Goal: Task Accomplishment & Management: Complete application form

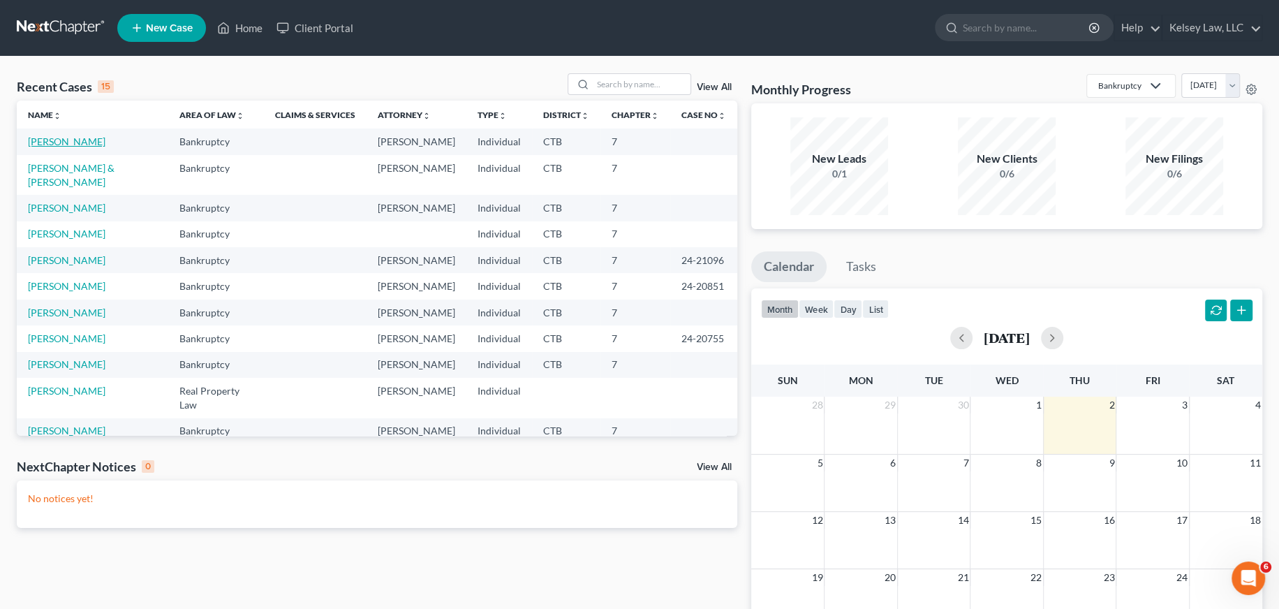
click at [75, 144] on link "[PERSON_NAME]" at bounding box center [67, 141] width 78 height 12
select select "4"
select select "6"
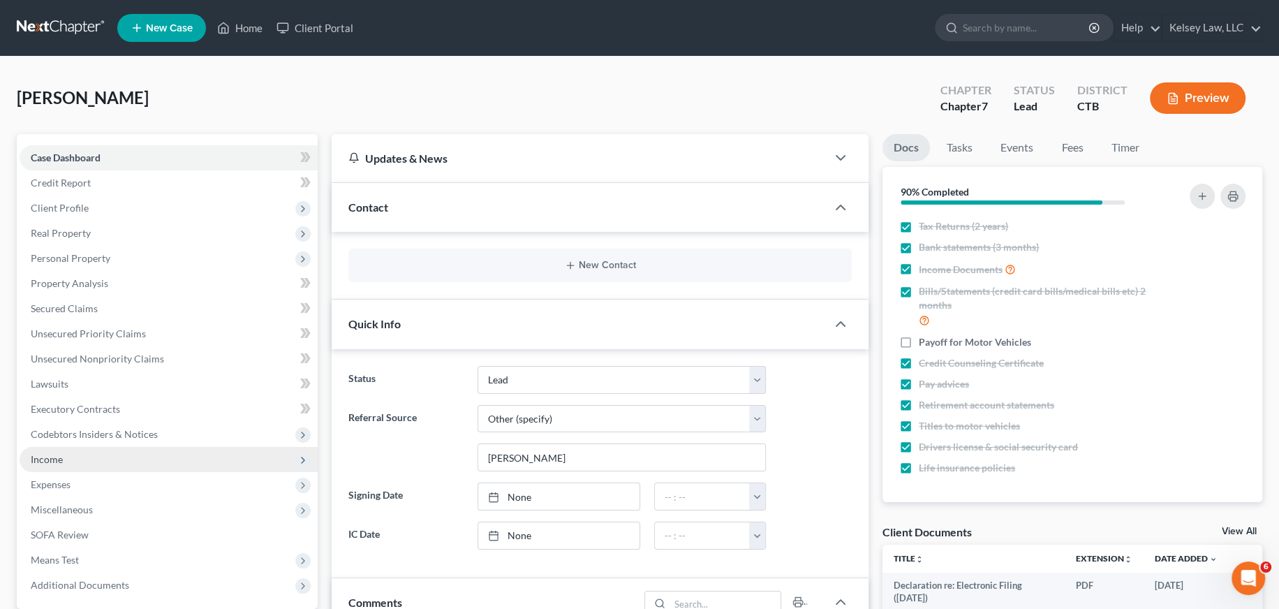
click at [49, 462] on span "Income" at bounding box center [47, 459] width 32 height 12
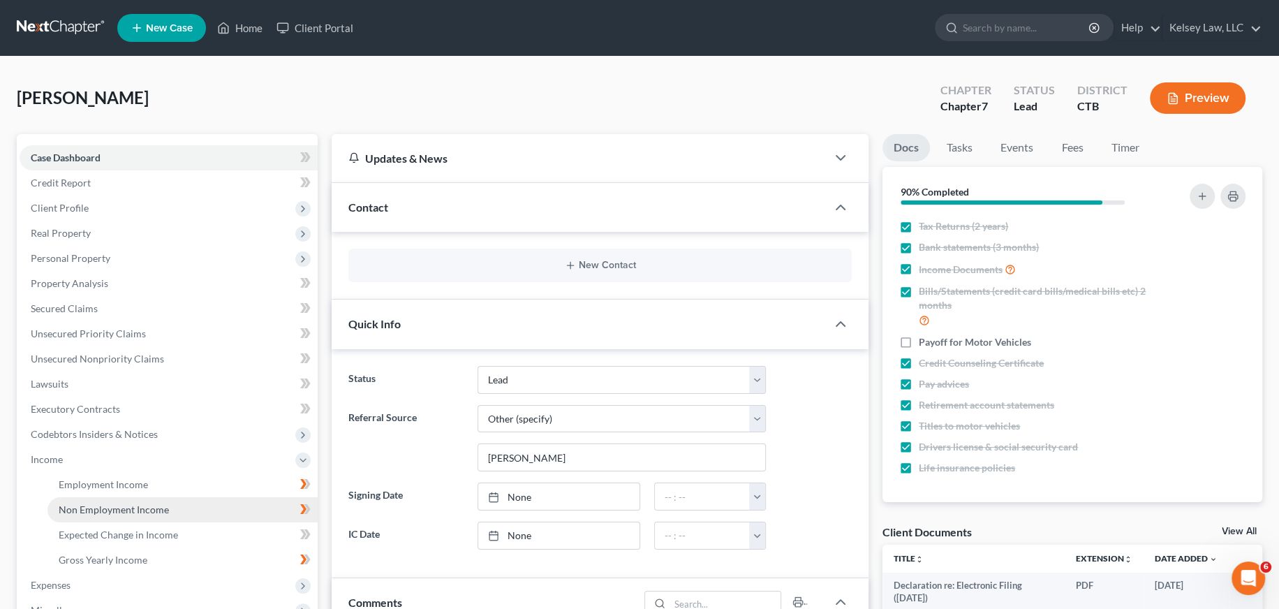
click at [106, 506] on span "Non Employment Income" at bounding box center [114, 509] width 110 height 12
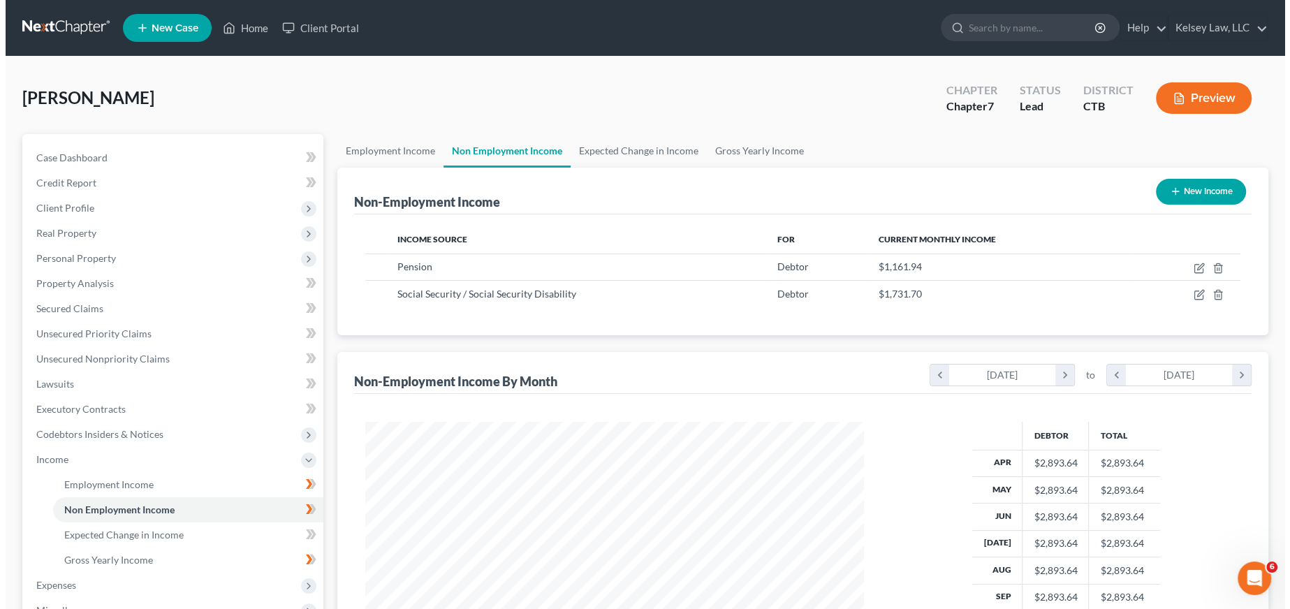
scroll to position [250, 527]
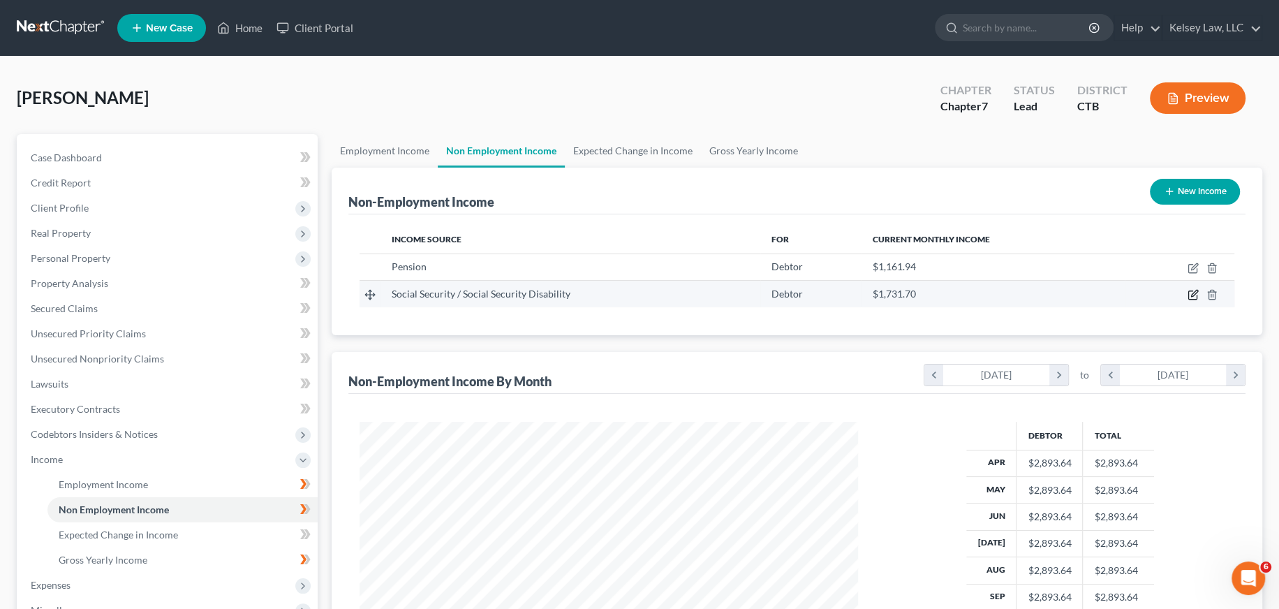
click at [1193, 289] on icon "button" at bounding box center [1193, 294] width 11 height 11
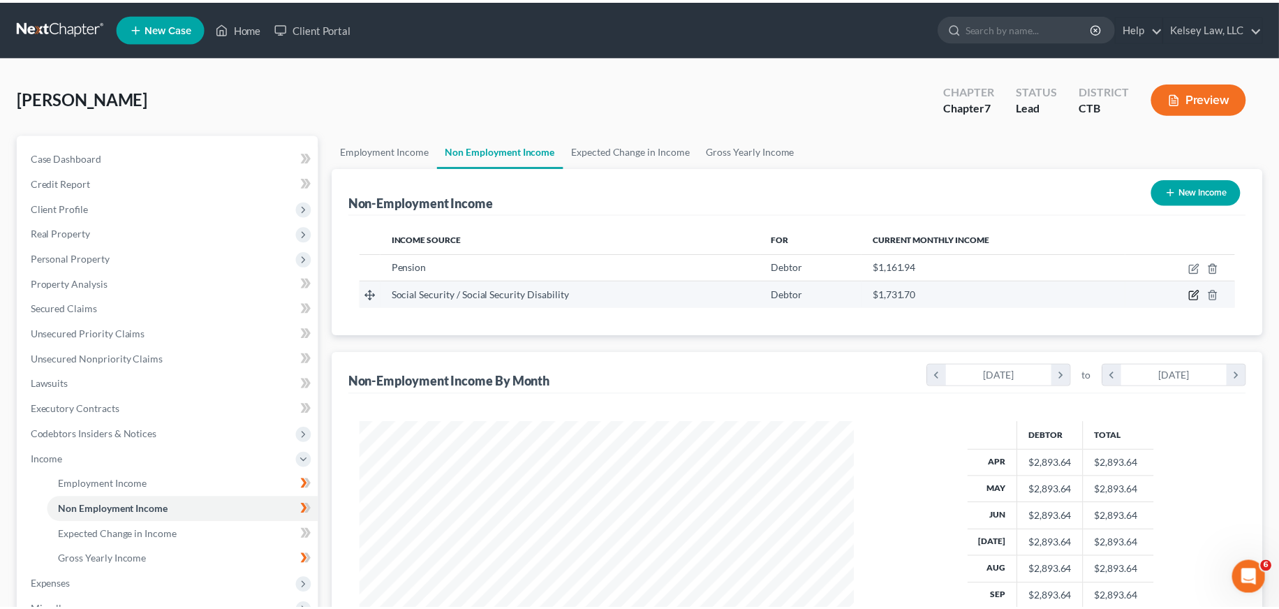
scroll to position [251, 531]
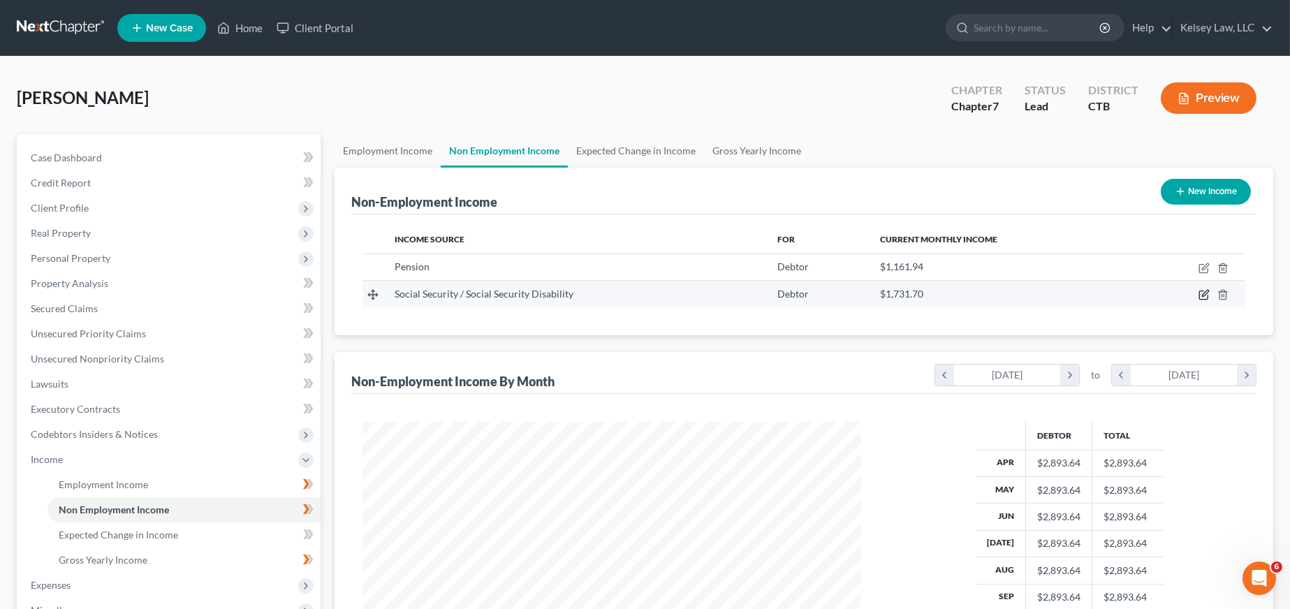
select select "4"
select select "0"
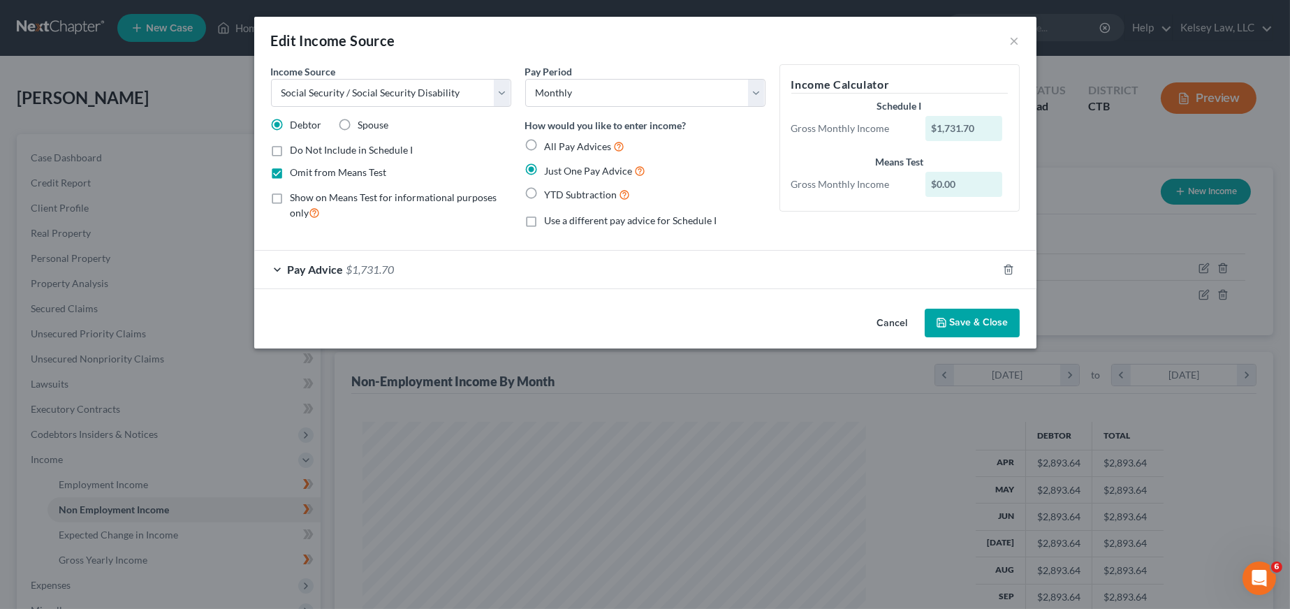
click at [279, 269] on div "Pay Advice $1,731.70" at bounding box center [625, 269] width 743 height 37
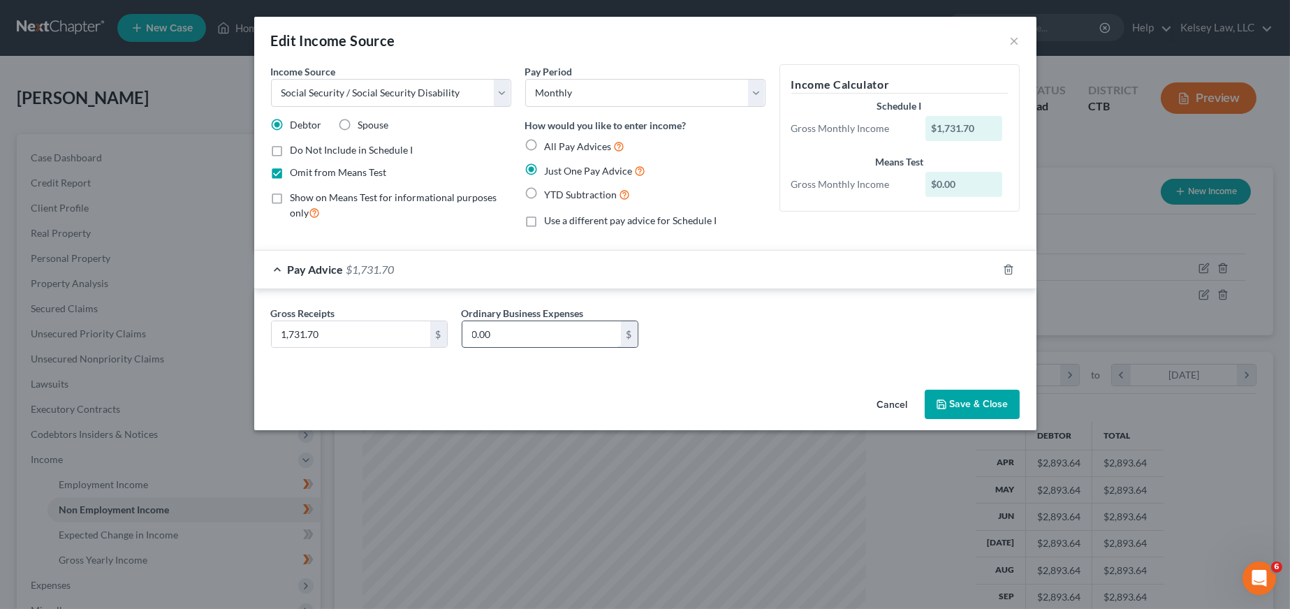
click at [575, 336] on input "0.00" at bounding box center [541, 334] width 159 height 27
click at [504, 96] on select "Select Unemployment Disability (from employer) Pension Retirement Social Securi…" at bounding box center [391, 93] width 240 height 28
click at [503, 96] on select "Select Unemployment Disability (from employer) Pension Retirement Social Securi…" at bounding box center [391, 93] width 240 height 28
click at [508, 332] on input "0.00" at bounding box center [541, 334] width 159 height 27
drag, startPoint x: 524, startPoint y: 332, endPoint x: 274, endPoint y: 344, distance: 250.2
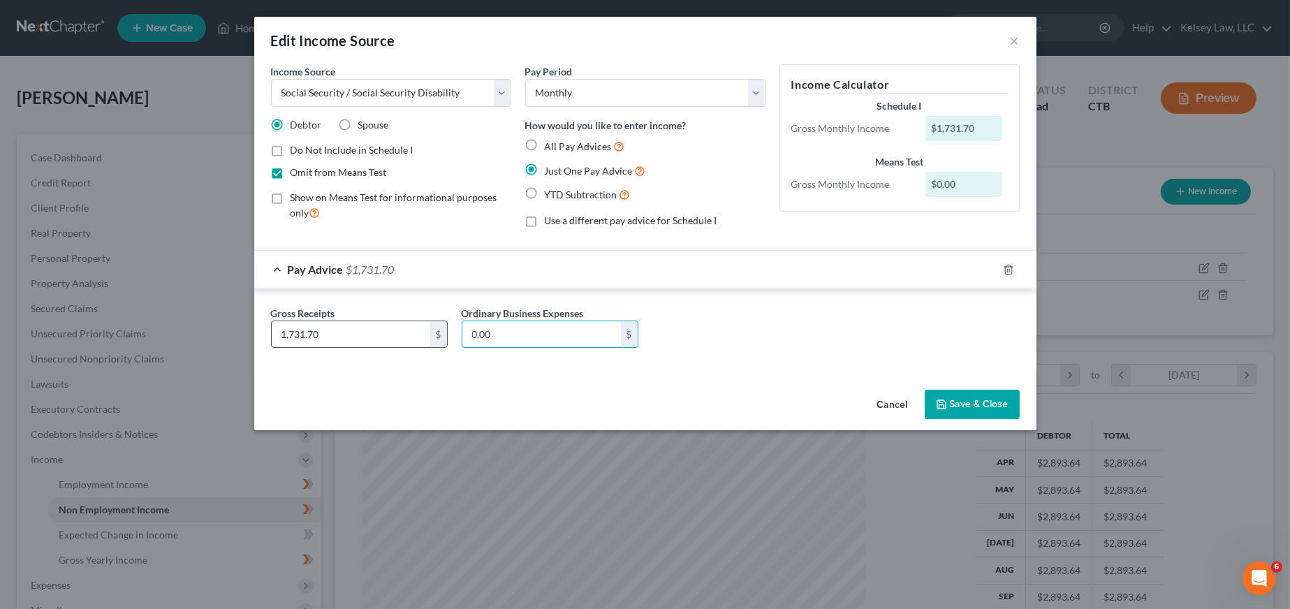
click at [274, 344] on div "Gross Receipts 1,731.70 $ Ordinary Business Expenses 0.00 $" at bounding box center [645, 333] width 763 height 54
type input "1"
type input "174.70"
click at [995, 399] on button "Save & Close" at bounding box center [972, 404] width 95 height 29
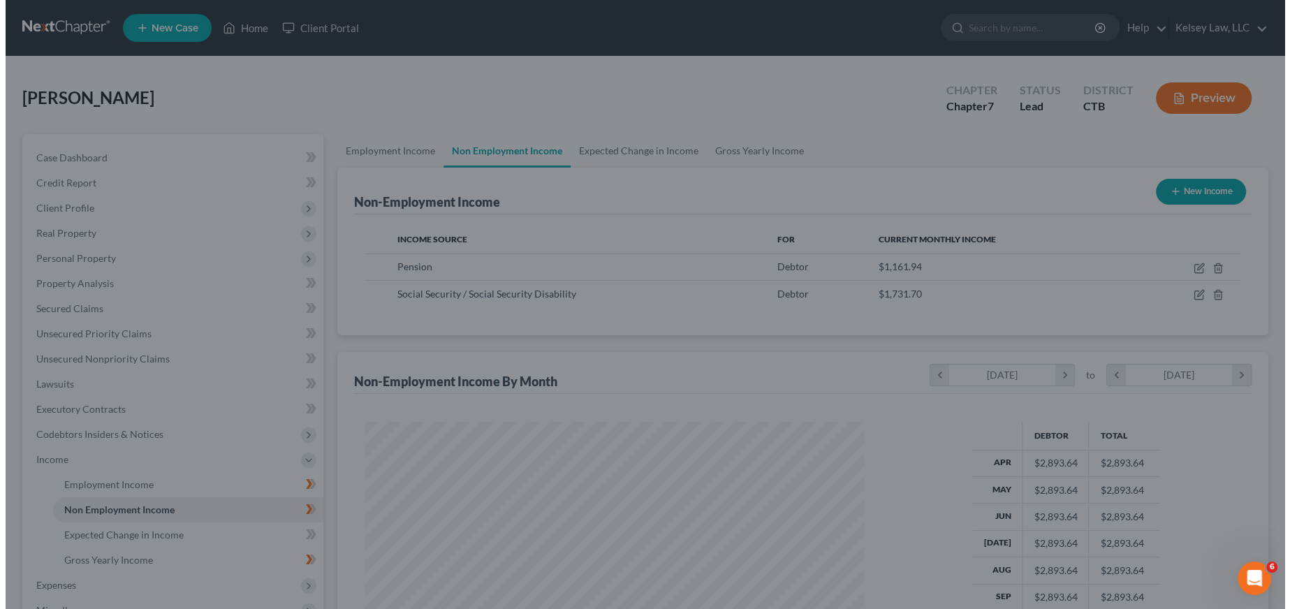
scroll to position [698070, 697793]
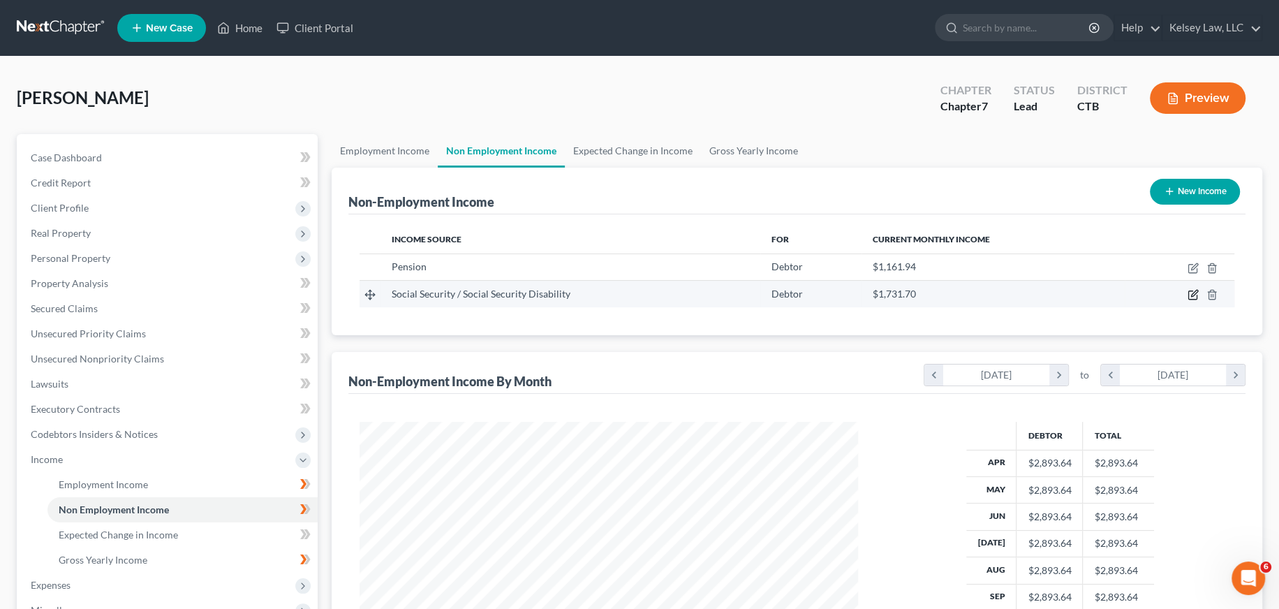
click at [1190, 293] on icon "button" at bounding box center [1193, 294] width 11 height 11
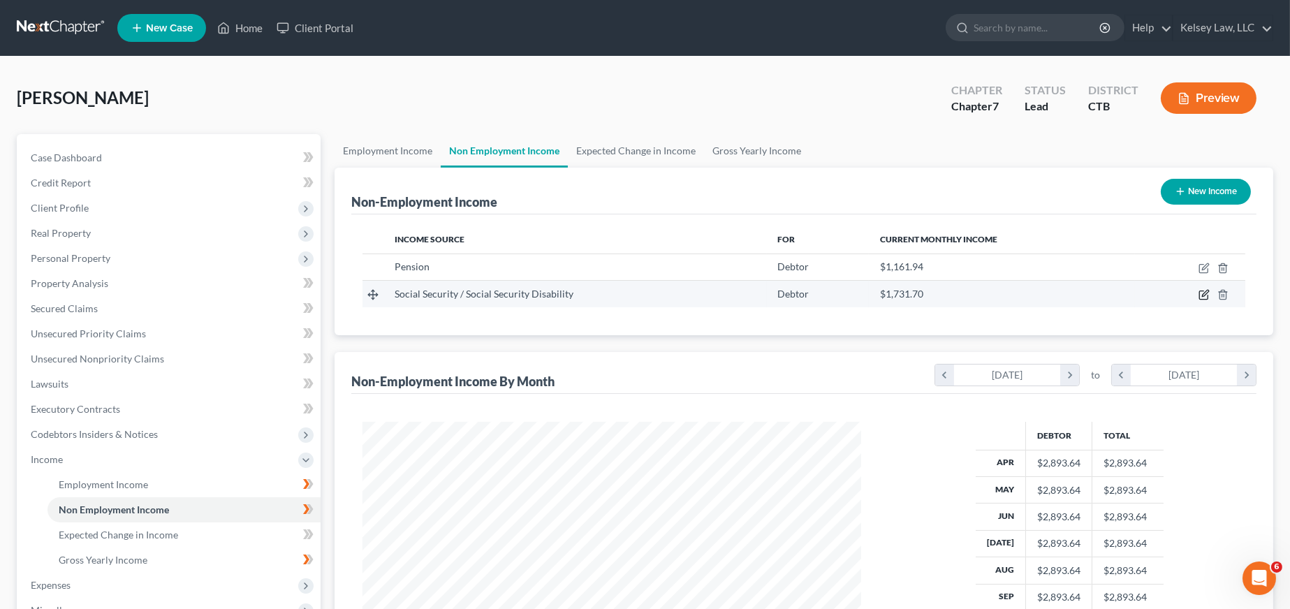
select select "4"
select select "0"
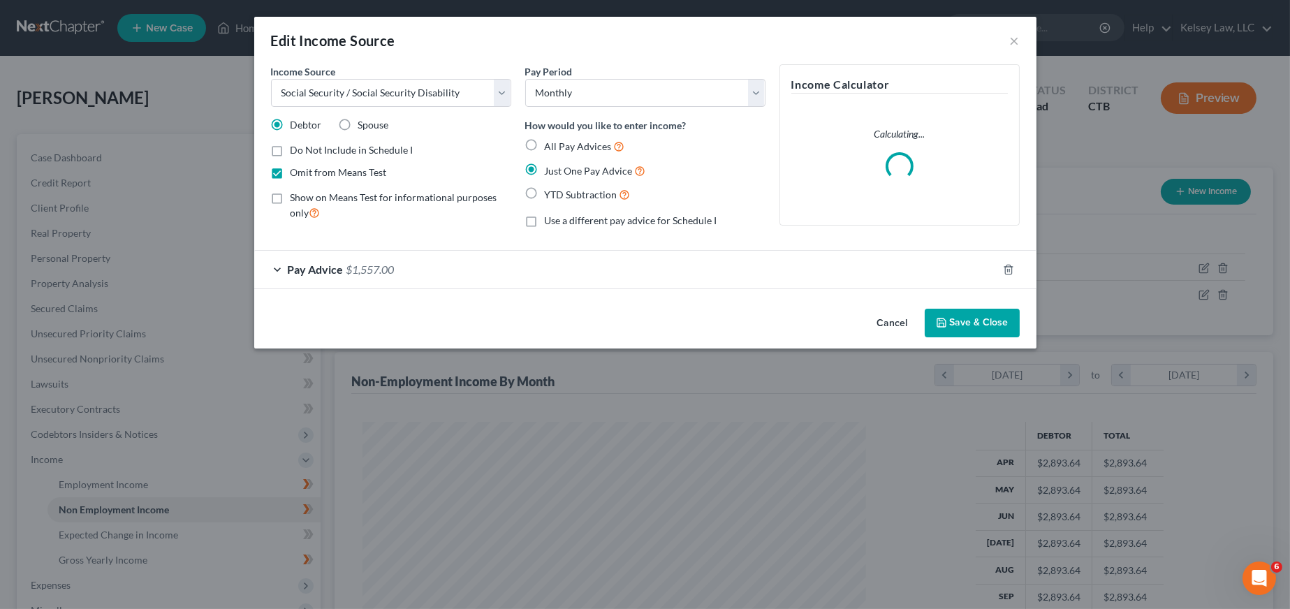
click at [277, 272] on div "Pay Advice $1,557.00" at bounding box center [625, 269] width 743 height 37
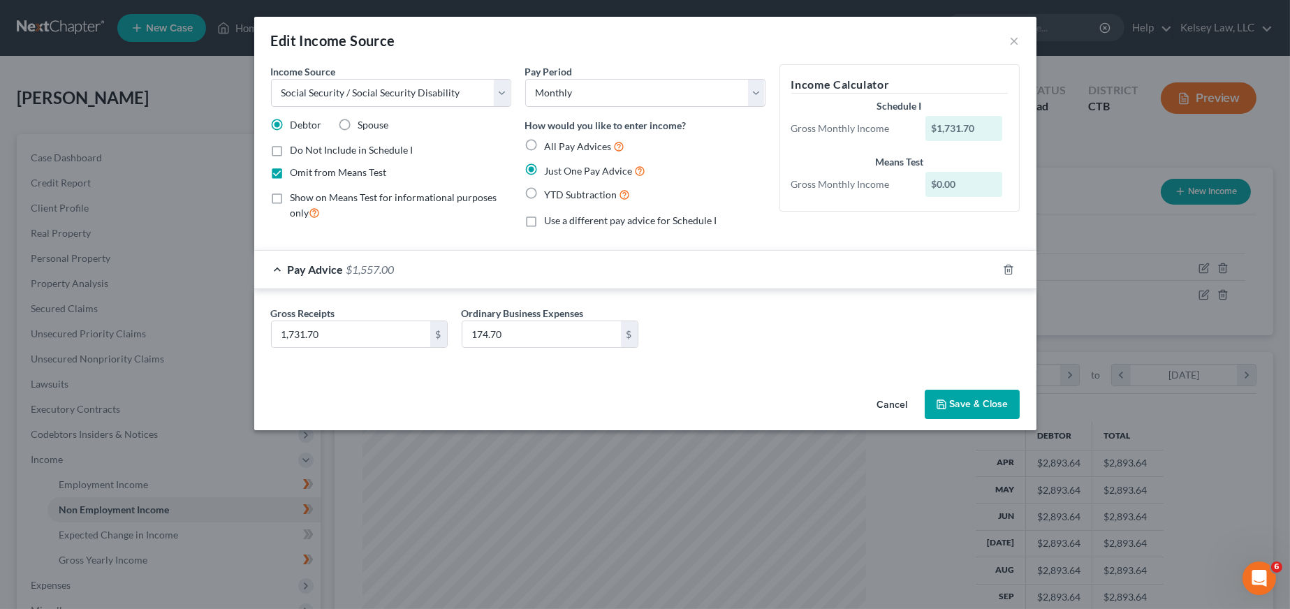
click at [973, 406] on button "Save & Close" at bounding box center [972, 404] width 95 height 29
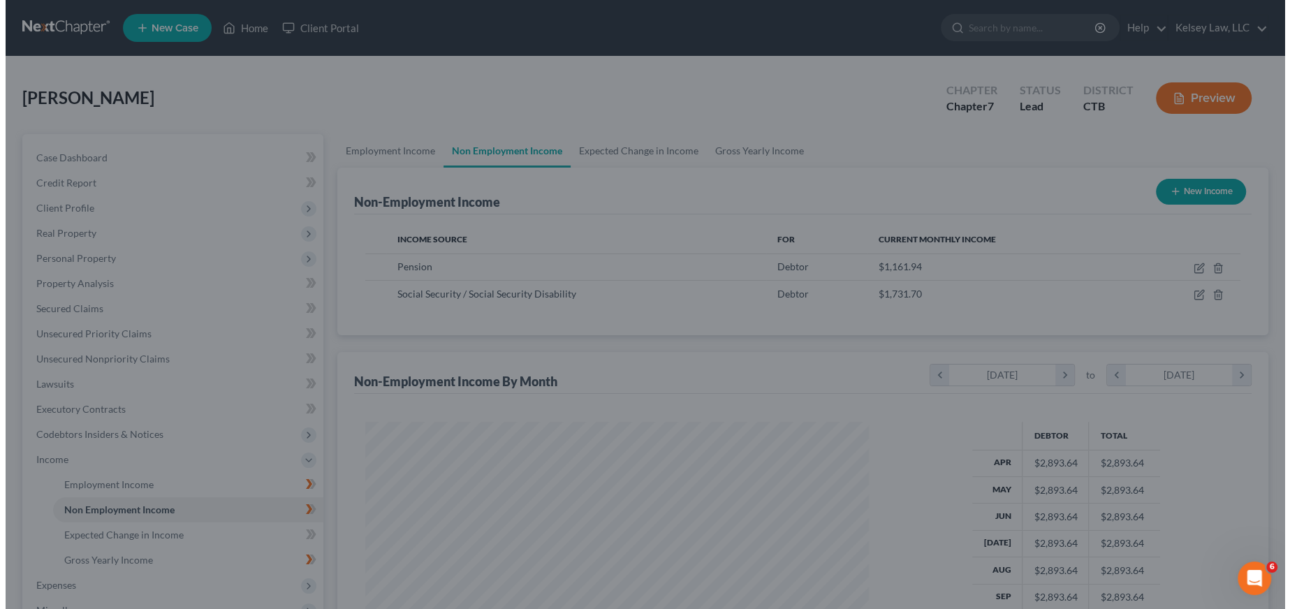
scroll to position [698070, 697793]
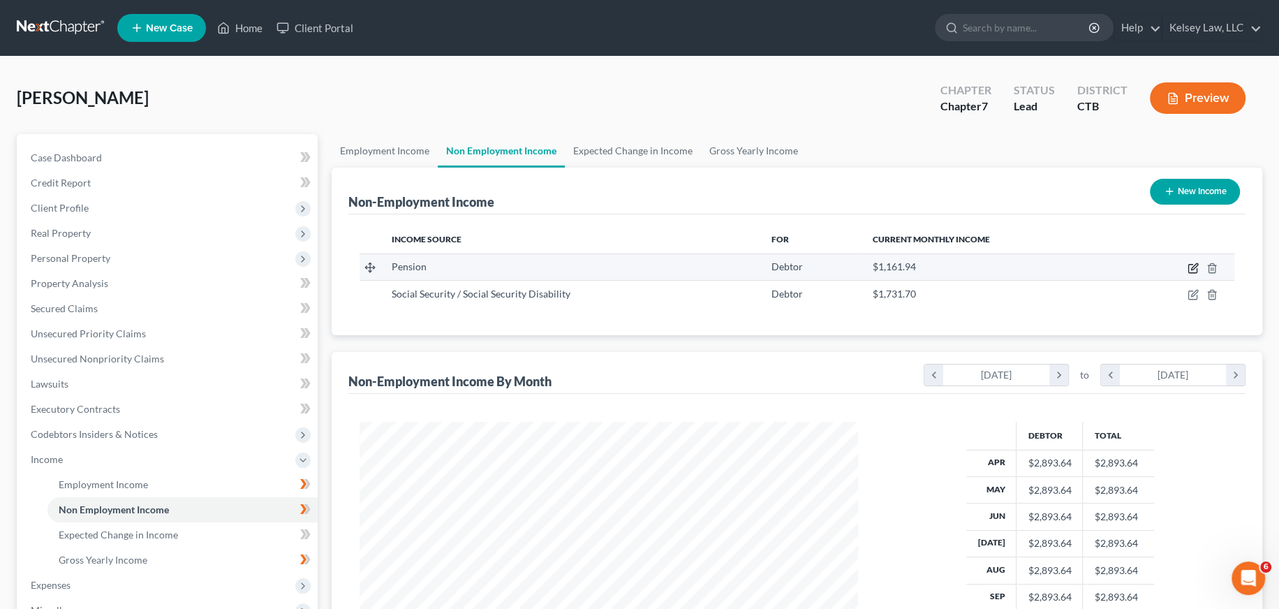
click at [1191, 265] on icon "button" at bounding box center [1193, 268] width 11 height 11
select select "2"
select select "0"
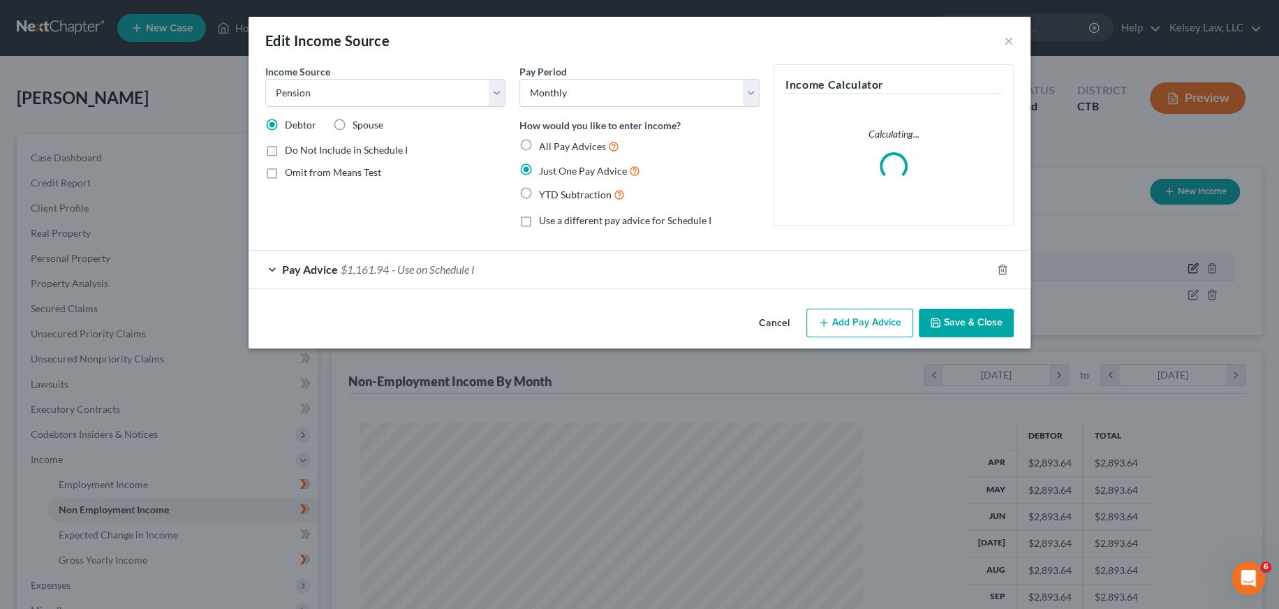
scroll to position [251, 531]
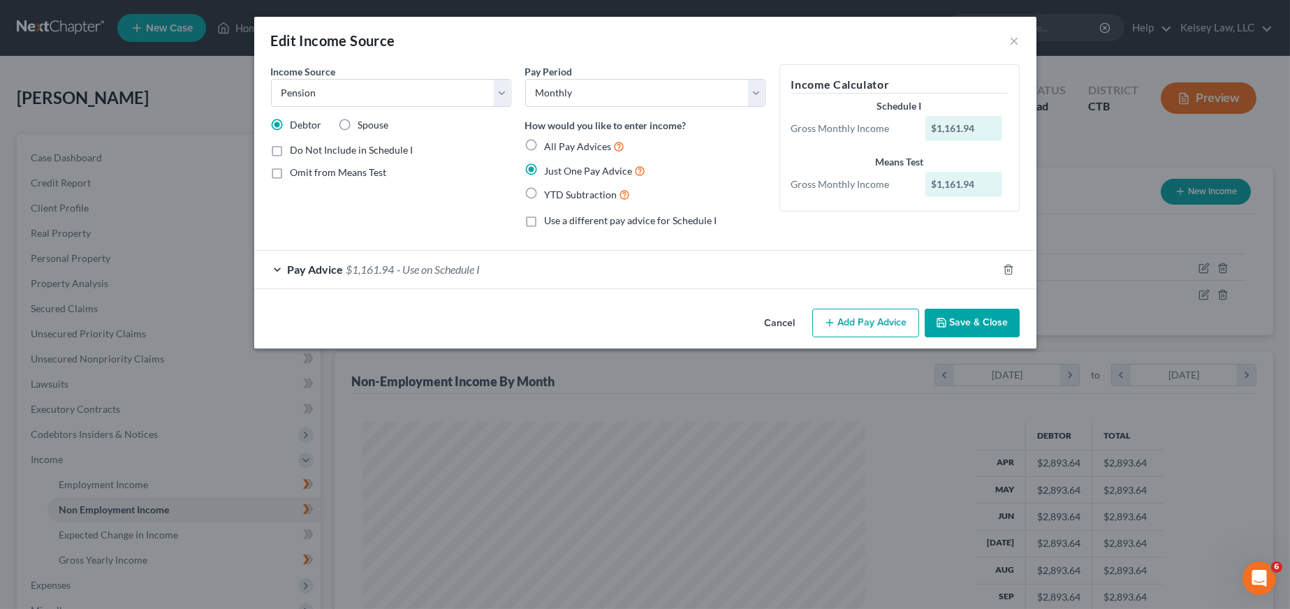
click at [279, 266] on div "Pay Advice $1,161.94 - Use on Schedule I" at bounding box center [625, 269] width 743 height 37
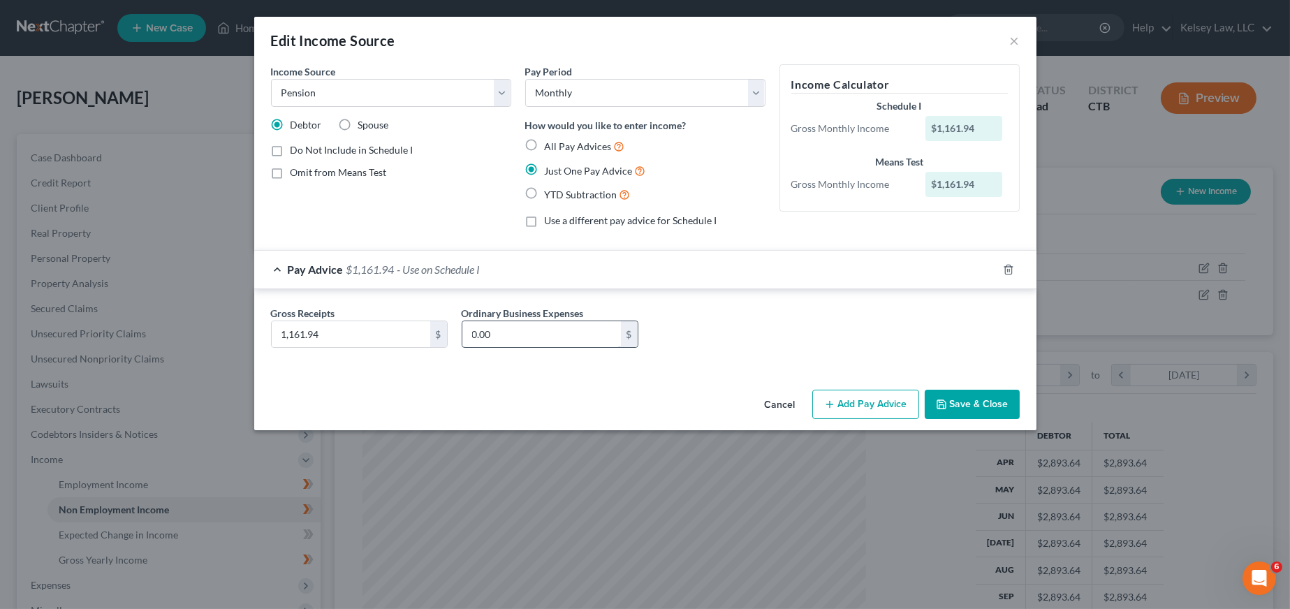
click at [522, 323] on input "0.00" at bounding box center [541, 334] width 159 height 27
type input "93.79"
click at [968, 402] on button "Save & Close" at bounding box center [972, 404] width 95 height 29
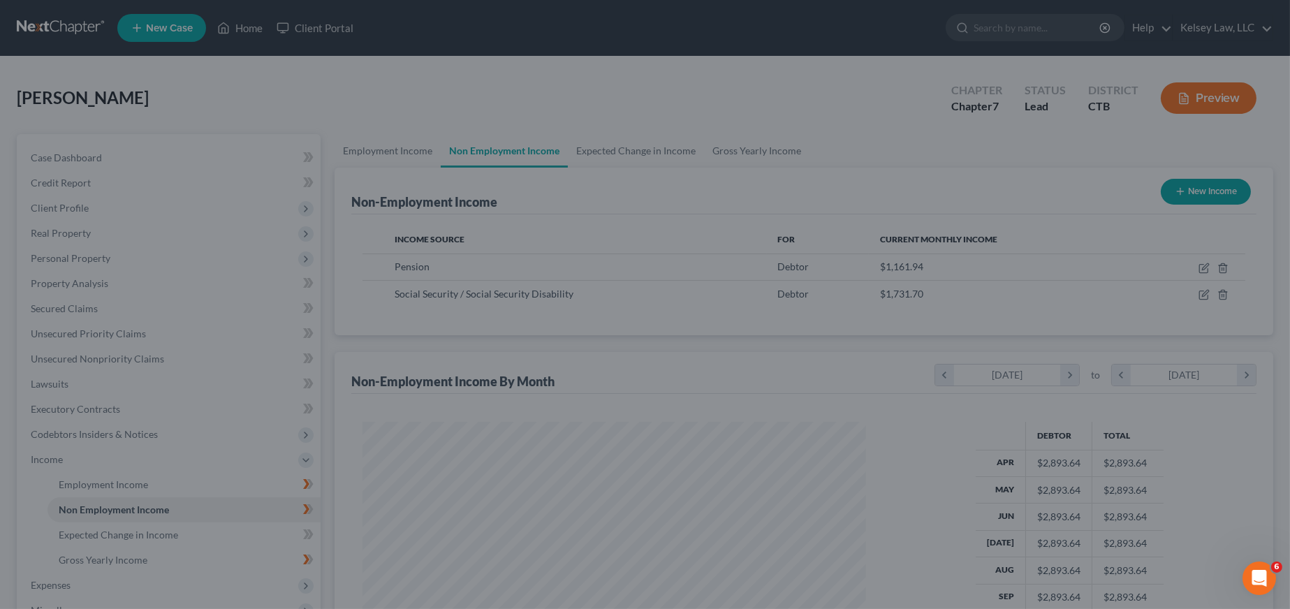
scroll to position [698070, 697793]
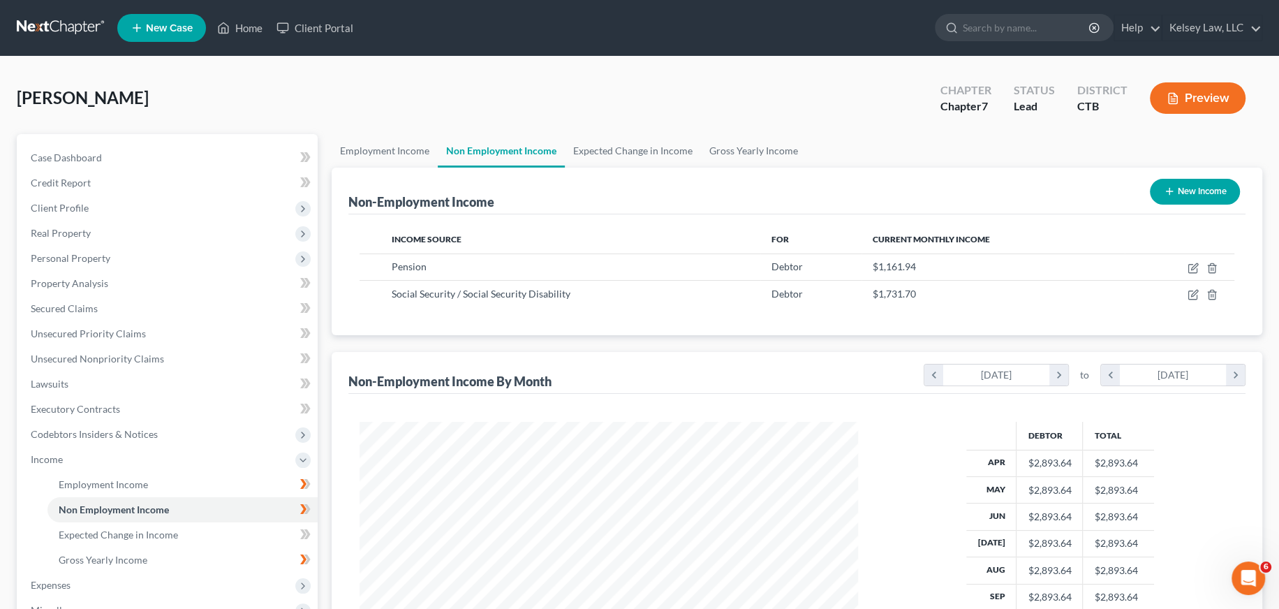
click at [1223, 96] on button "Preview" at bounding box center [1198, 97] width 96 height 31
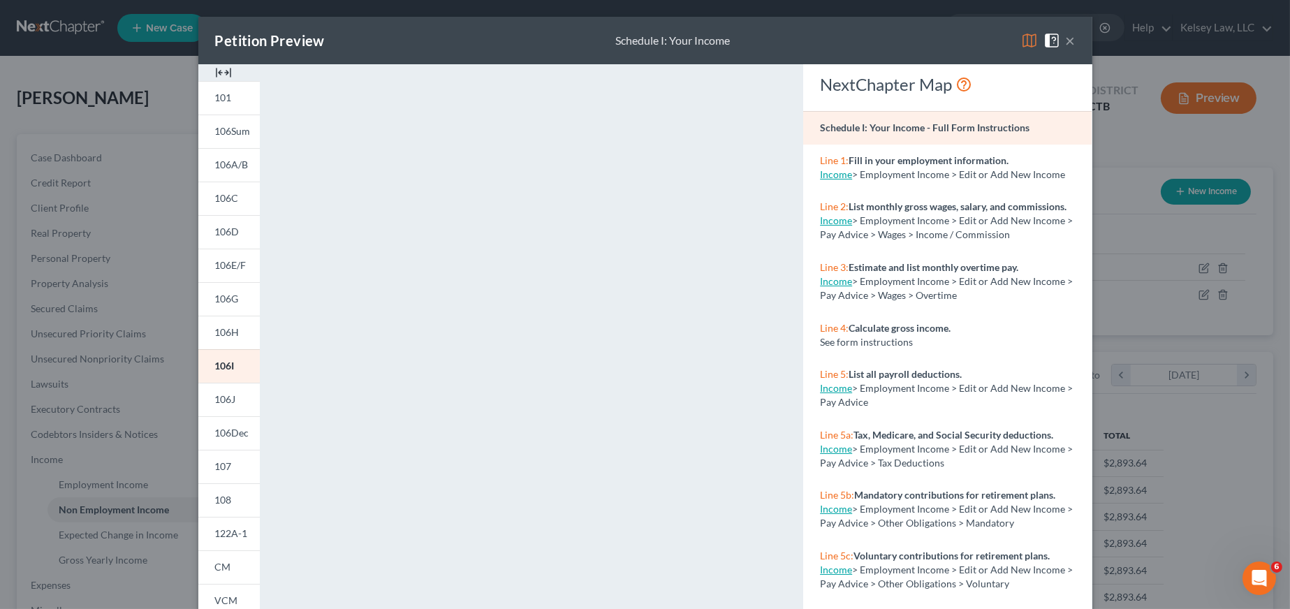
click at [1068, 37] on button "×" at bounding box center [1071, 40] width 10 height 17
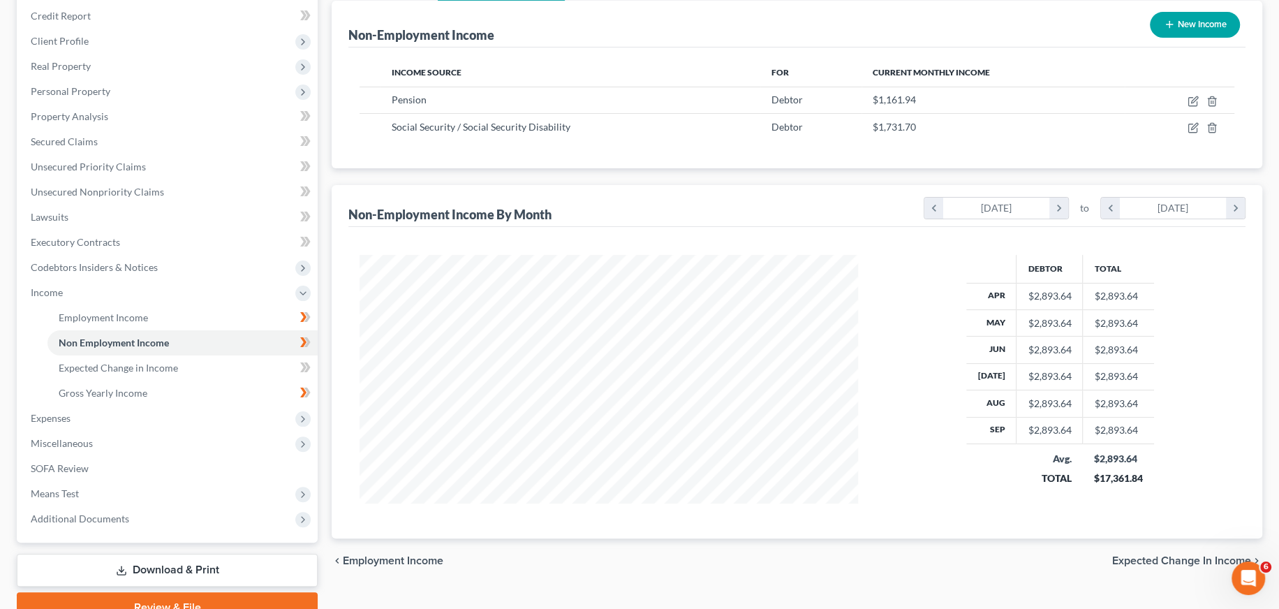
scroll to position [139, 0]
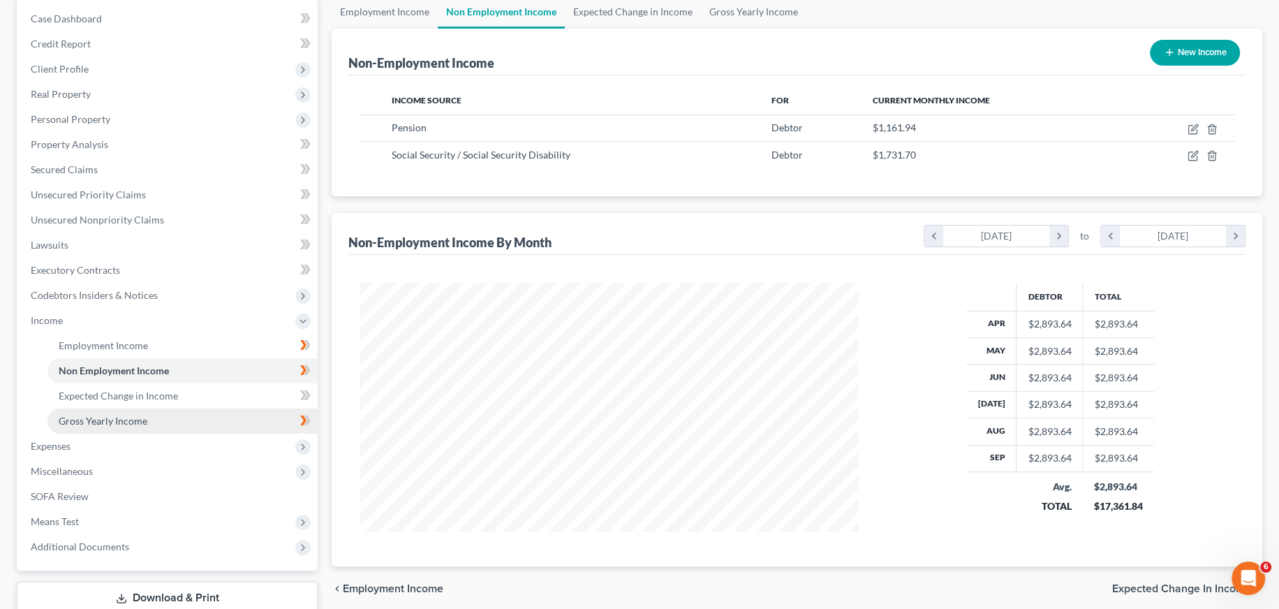
click at [105, 415] on span "Gross Yearly Income" at bounding box center [103, 421] width 89 height 12
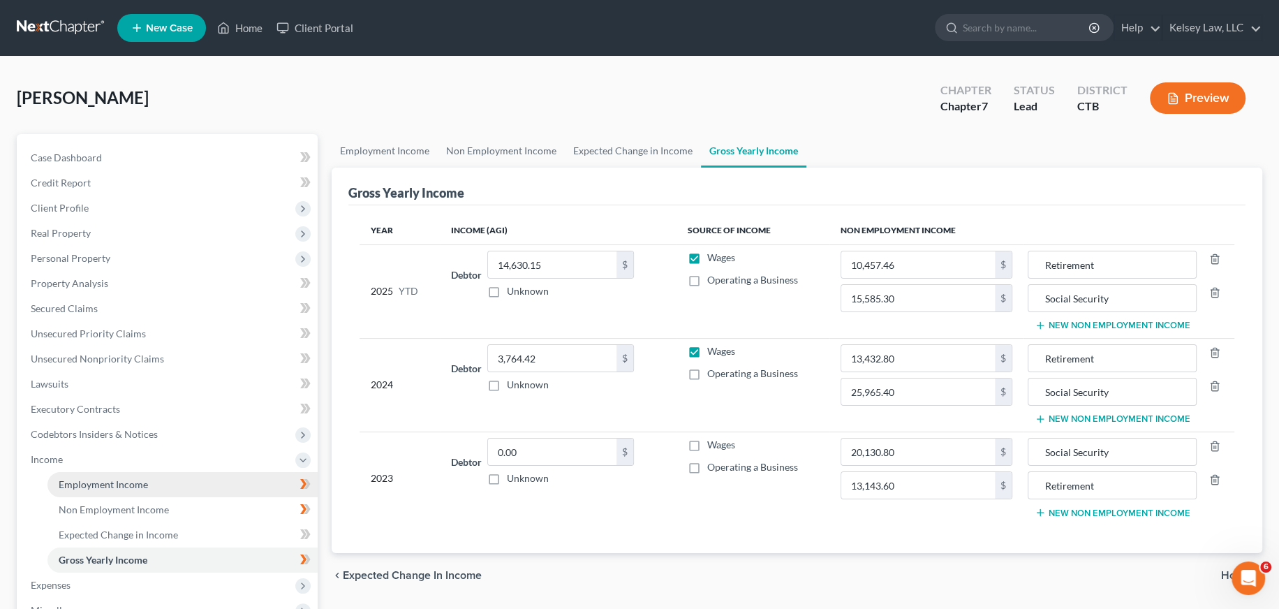
click at [148, 477] on link "Employment Income" at bounding box center [182, 484] width 270 height 25
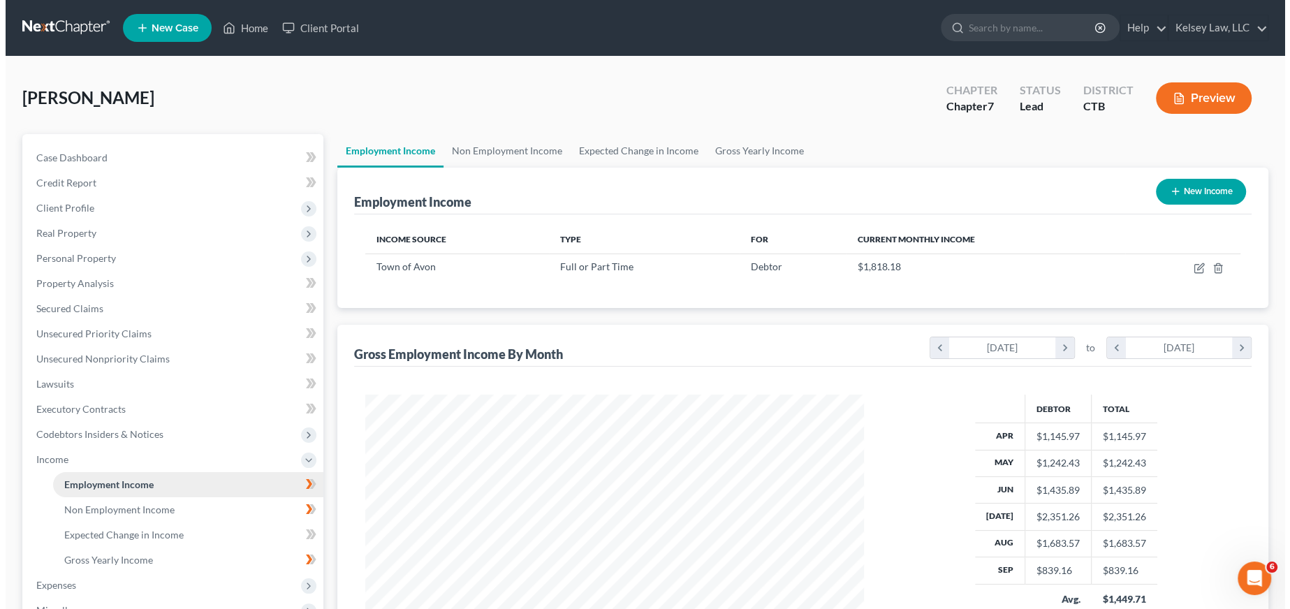
scroll to position [250, 527]
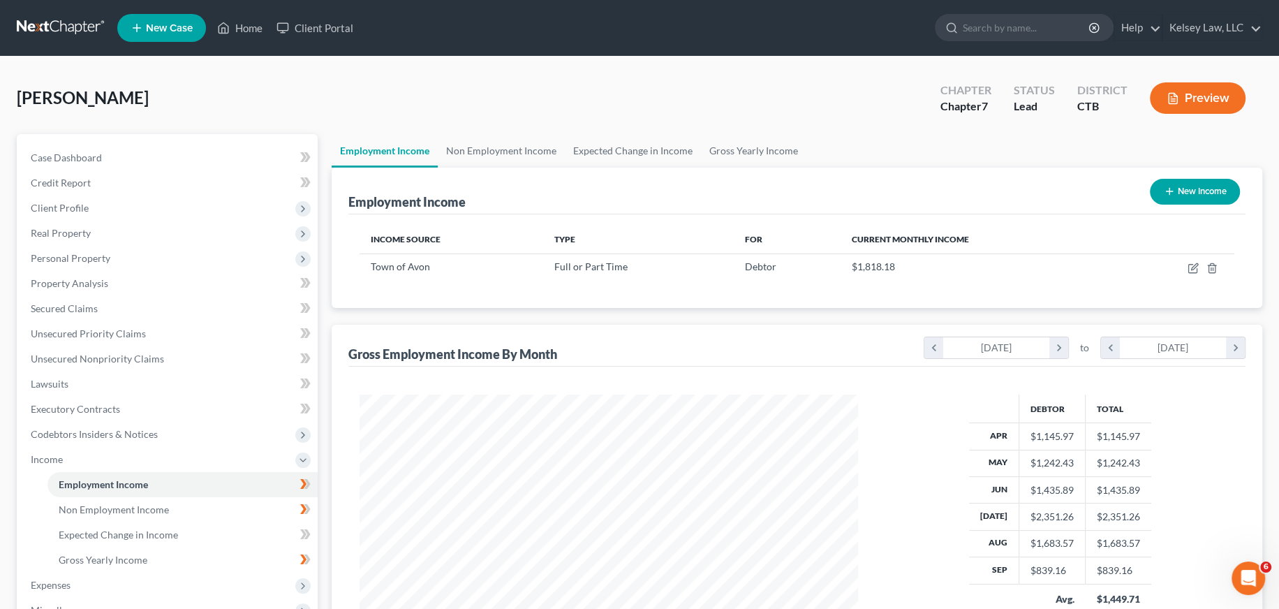
click at [1187, 95] on button "Preview" at bounding box center [1198, 97] width 96 height 31
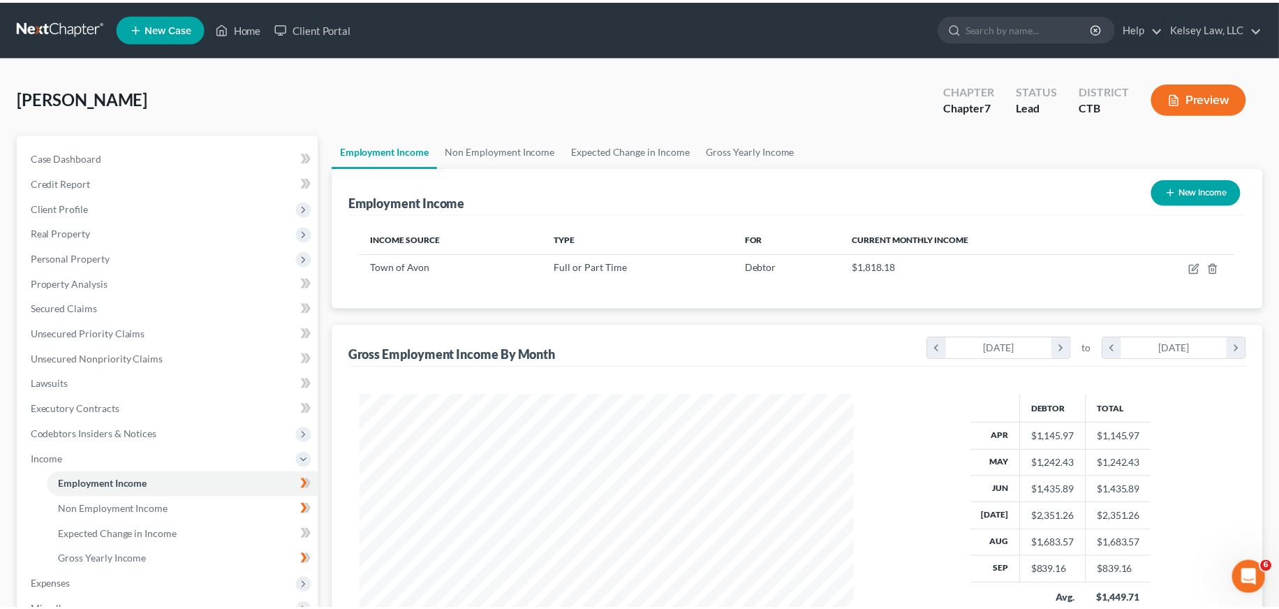
scroll to position [251, 531]
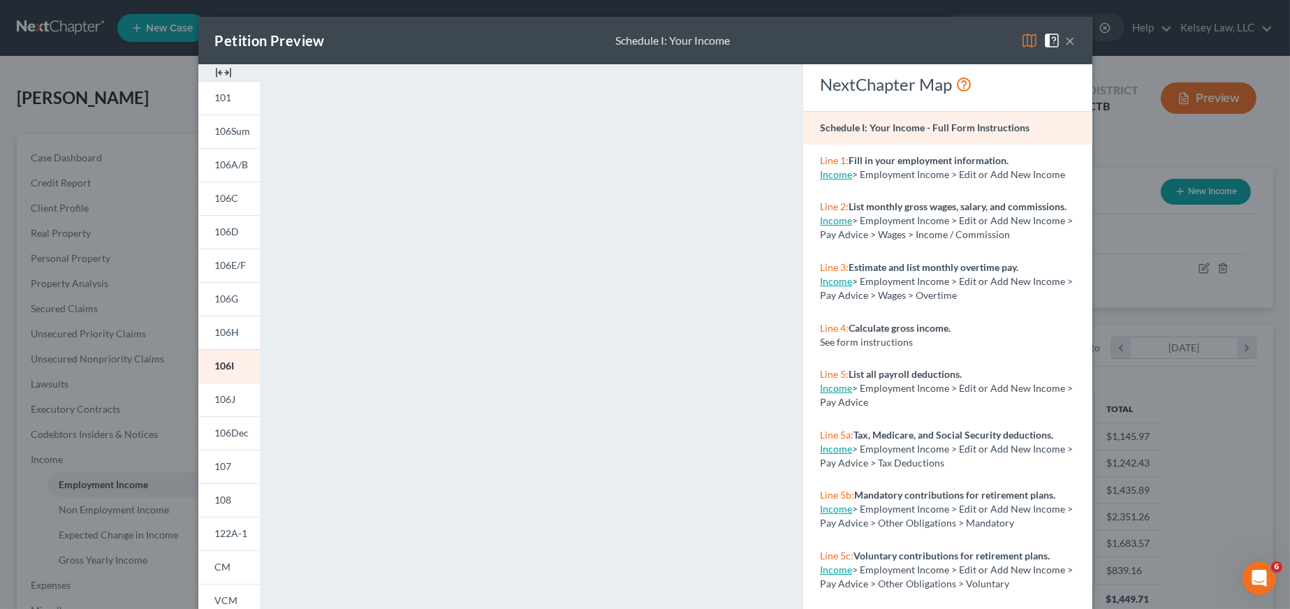
click at [1066, 38] on button "×" at bounding box center [1071, 40] width 10 height 17
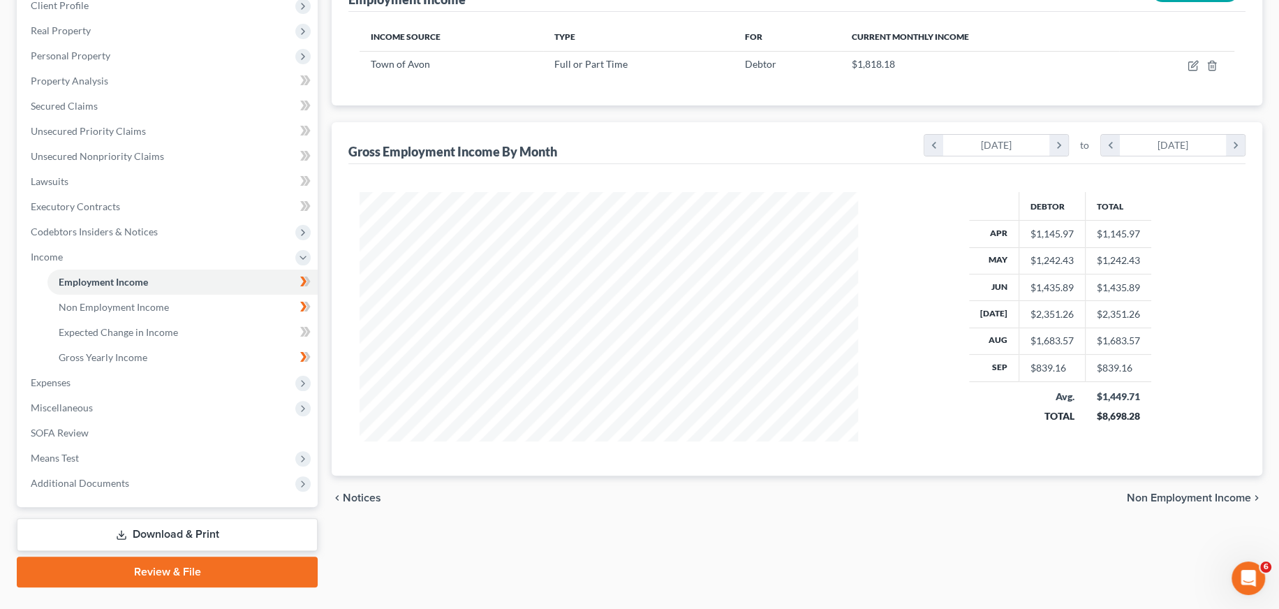
scroll to position [232, 0]
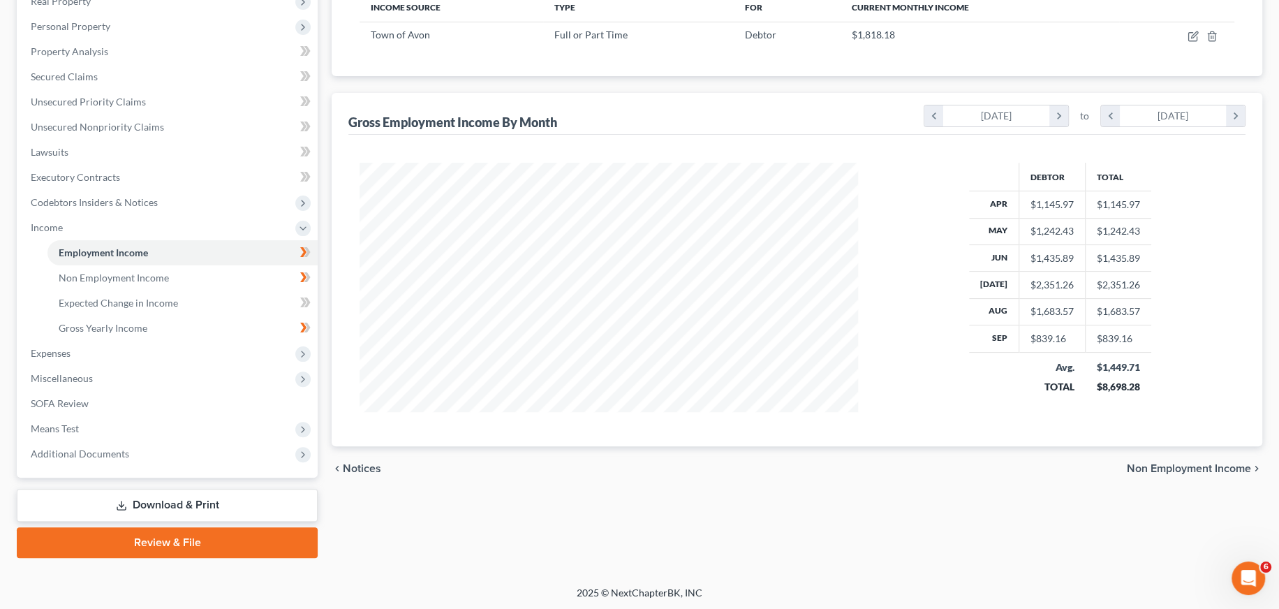
click at [178, 534] on link "Review & File" at bounding box center [167, 542] width 301 height 31
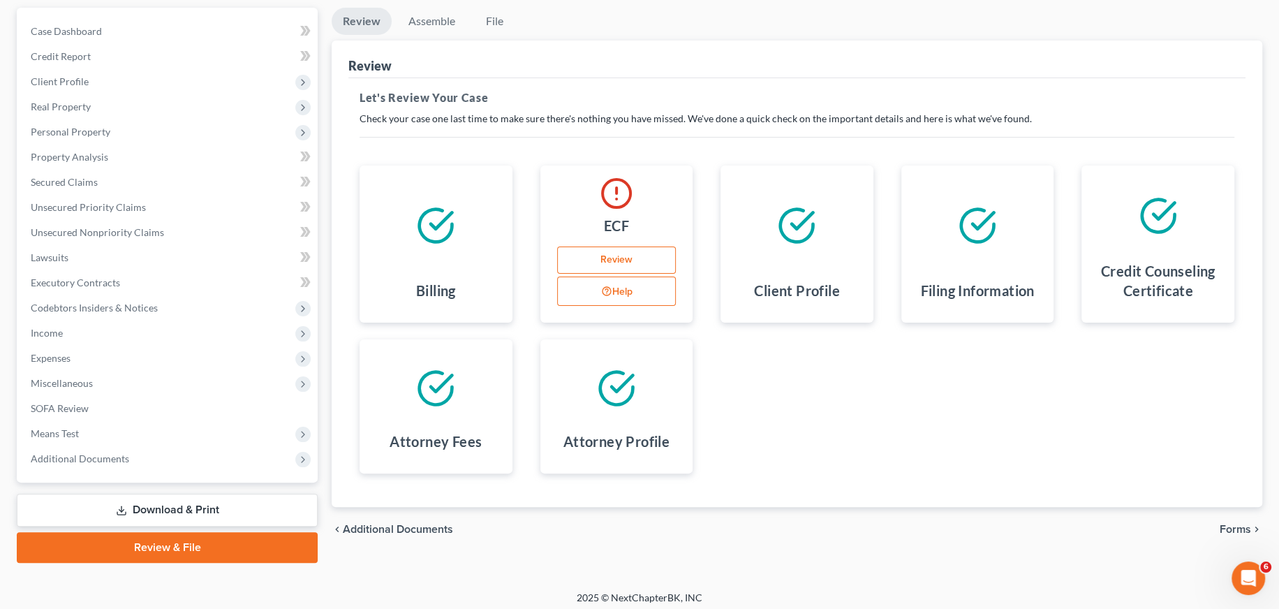
scroll to position [132, 0]
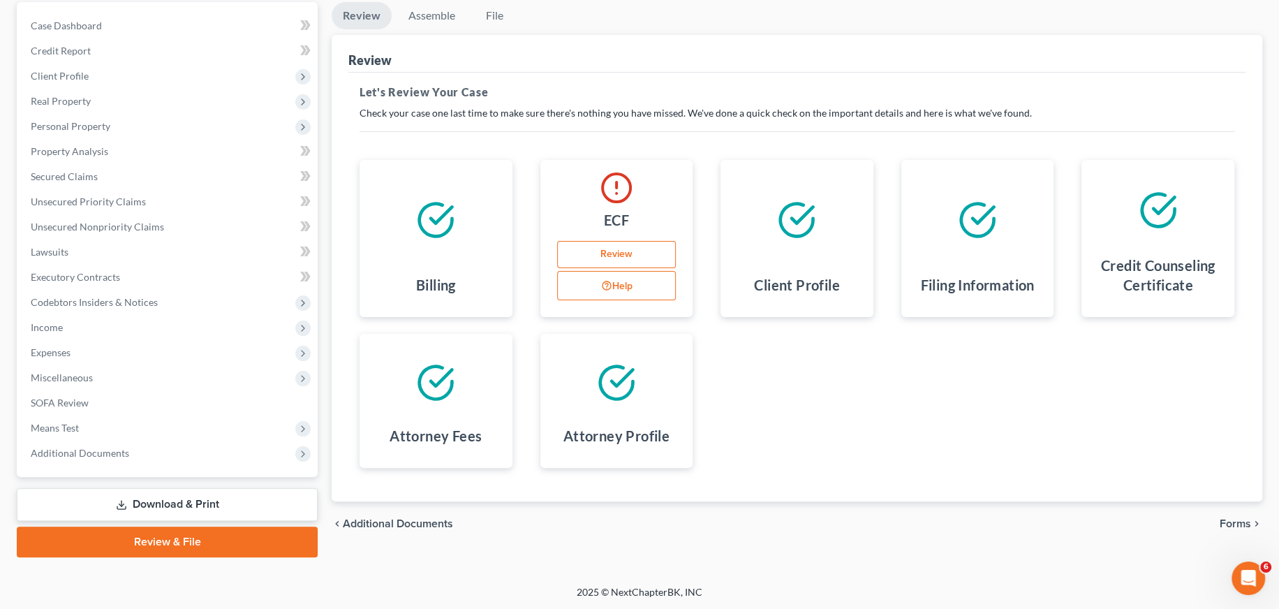
click at [138, 501] on link "Download & Print" at bounding box center [167, 504] width 301 height 33
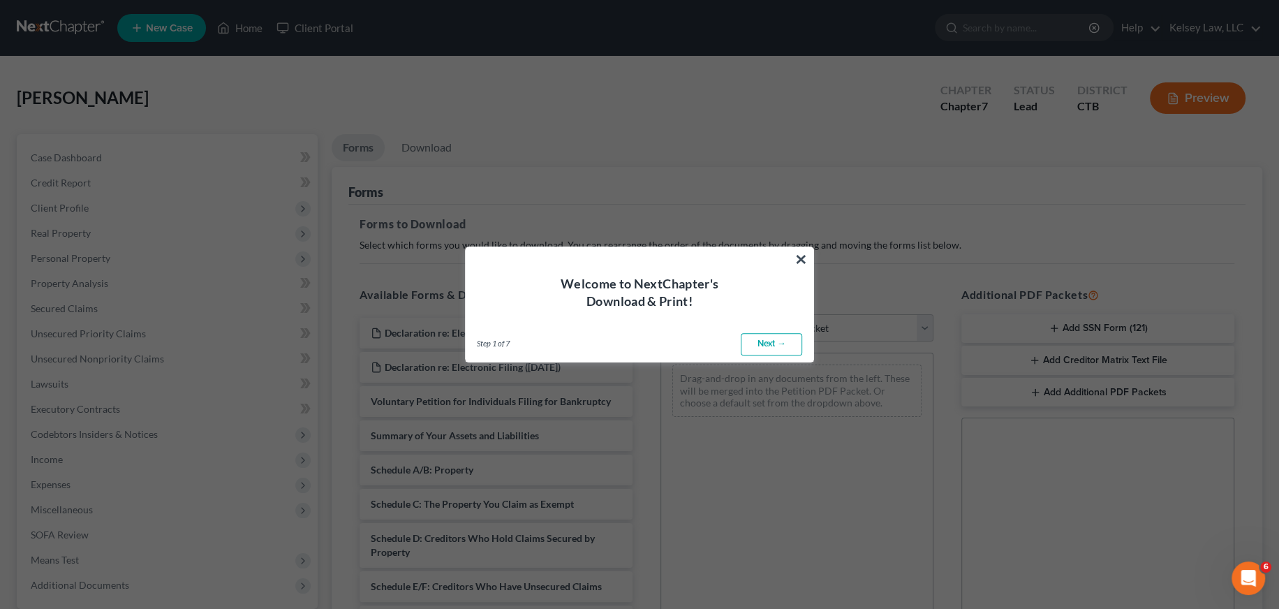
click at [767, 345] on link "Next →" at bounding box center [771, 344] width 61 height 22
select select "0"
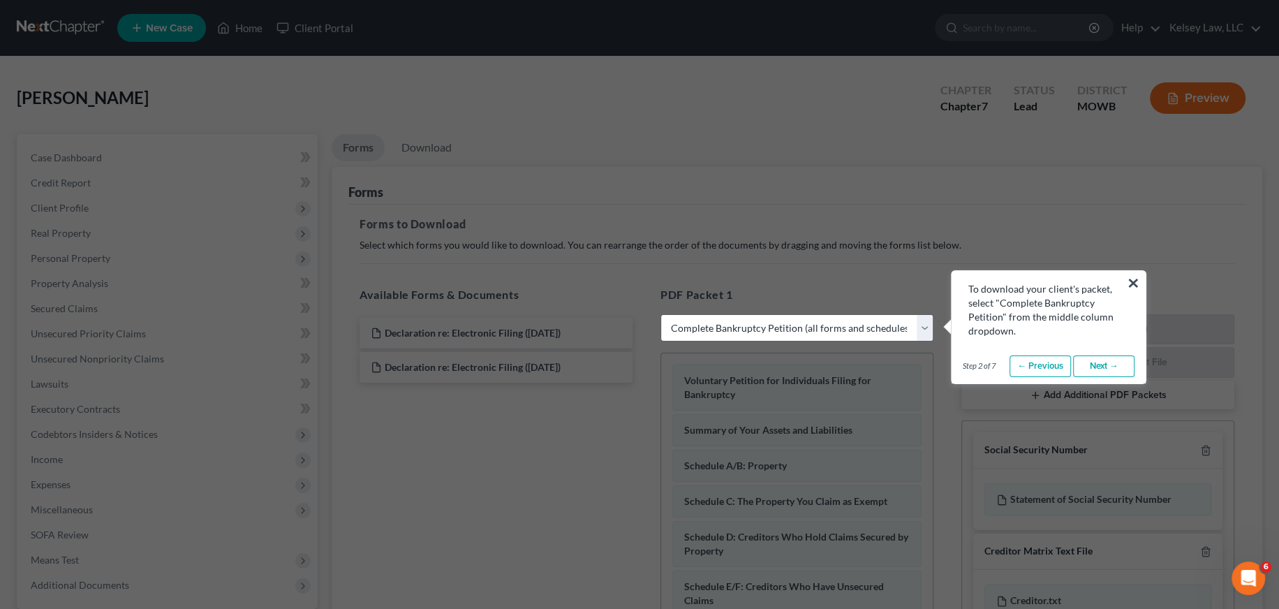
click at [1102, 358] on link "Next →" at bounding box center [1103, 366] width 61 height 22
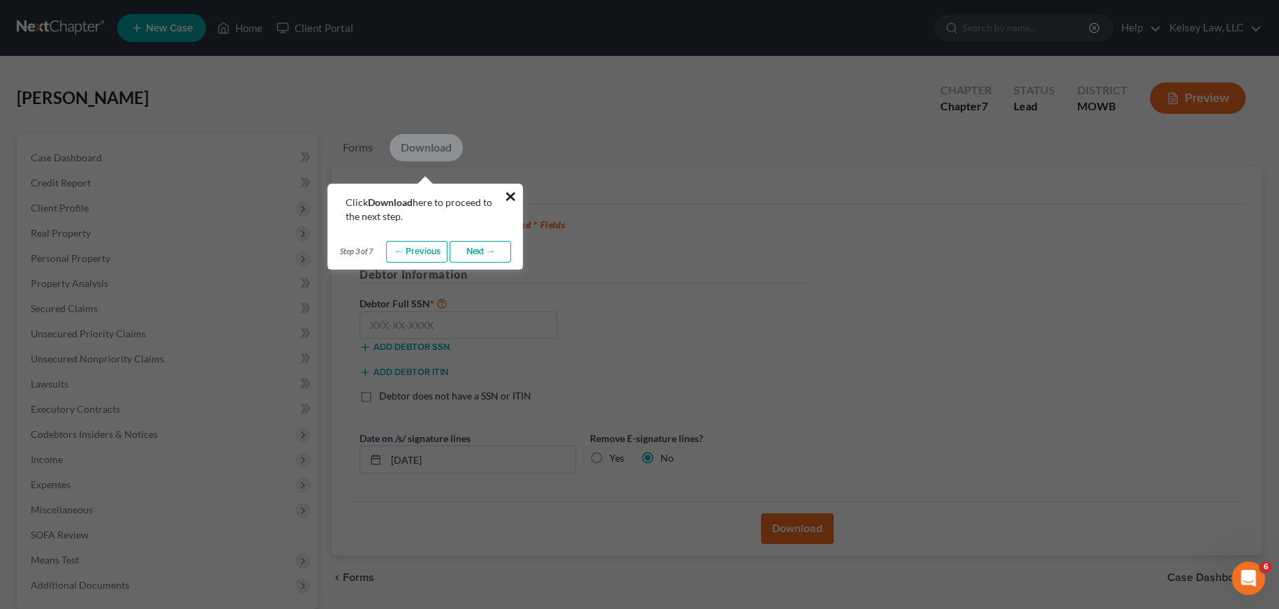
click at [506, 191] on button "×" at bounding box center [509, 196] width 13 height 22
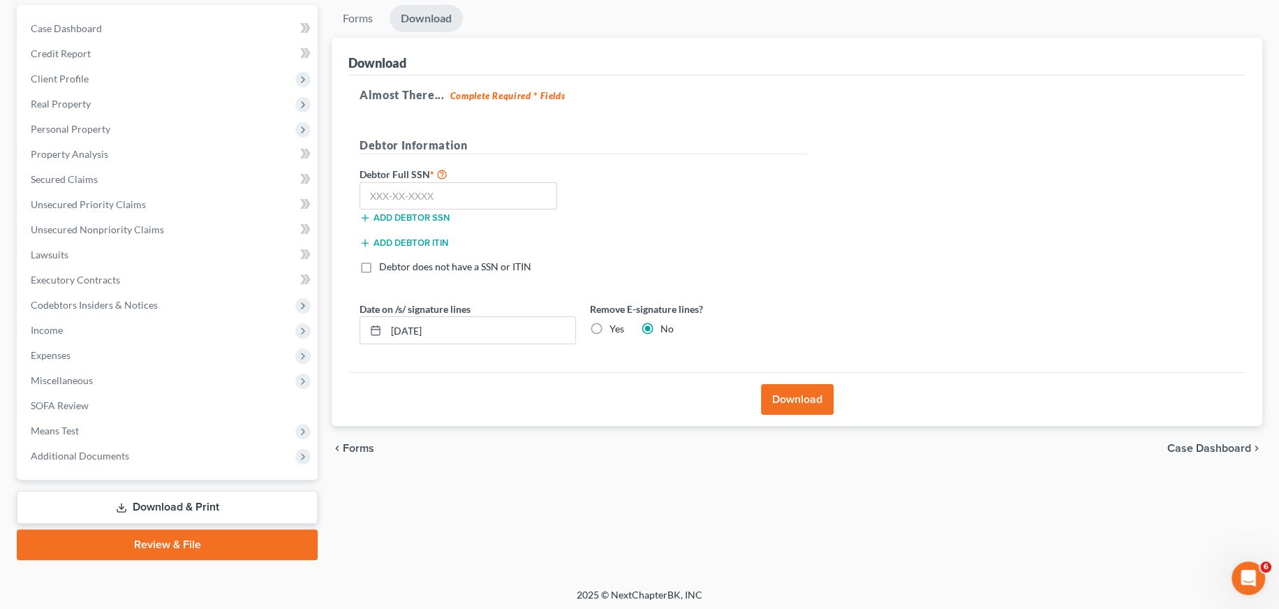
scroll to position [132, 0]
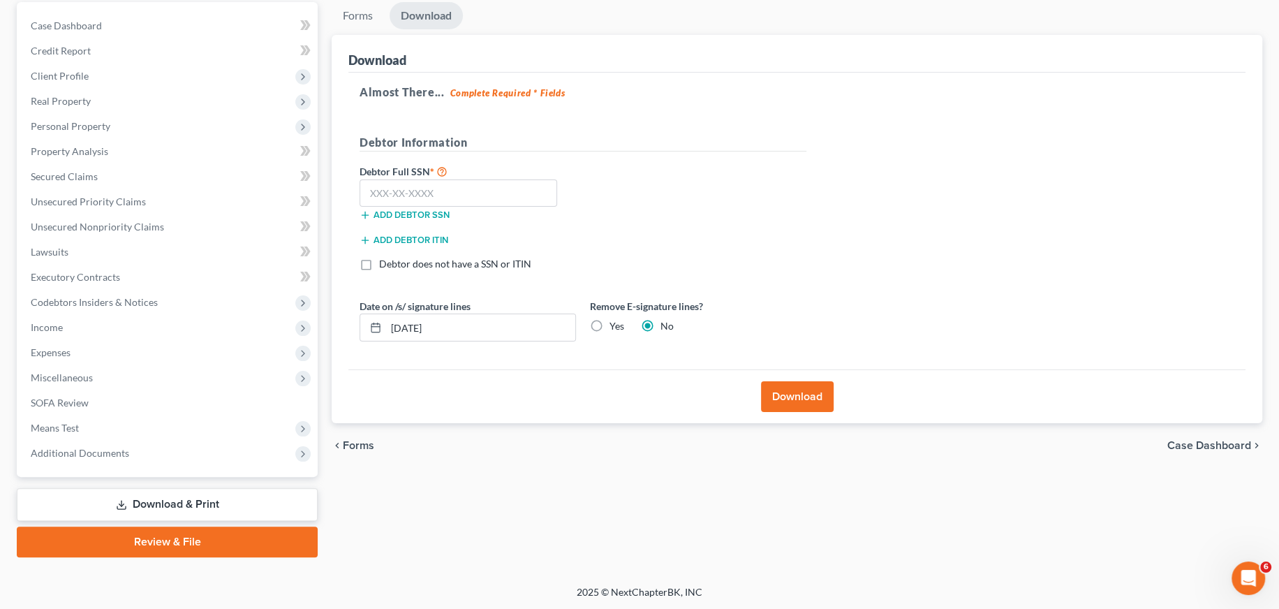
click at [272, 503] on link "Download & Print" at bounding box center [167, 504] width 301 height 33
click at [169, 510] on link "Download & Print" at bounding box center [167, 504] width 301 height 33
click at [169, 508] on link "Download & Print" at bounding box center [167, 504] width 301 height 33
click at [191, 501] on link "Download & Print" at bounding box center [167, 504] width 301 height 33
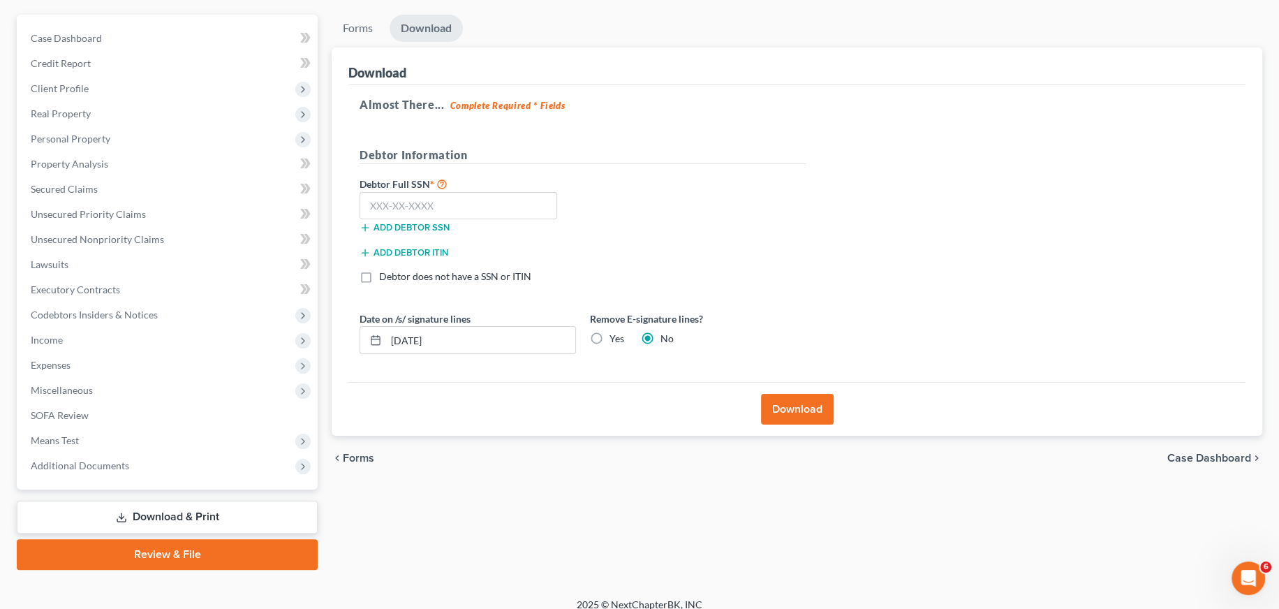
scroll to position [0, 0]
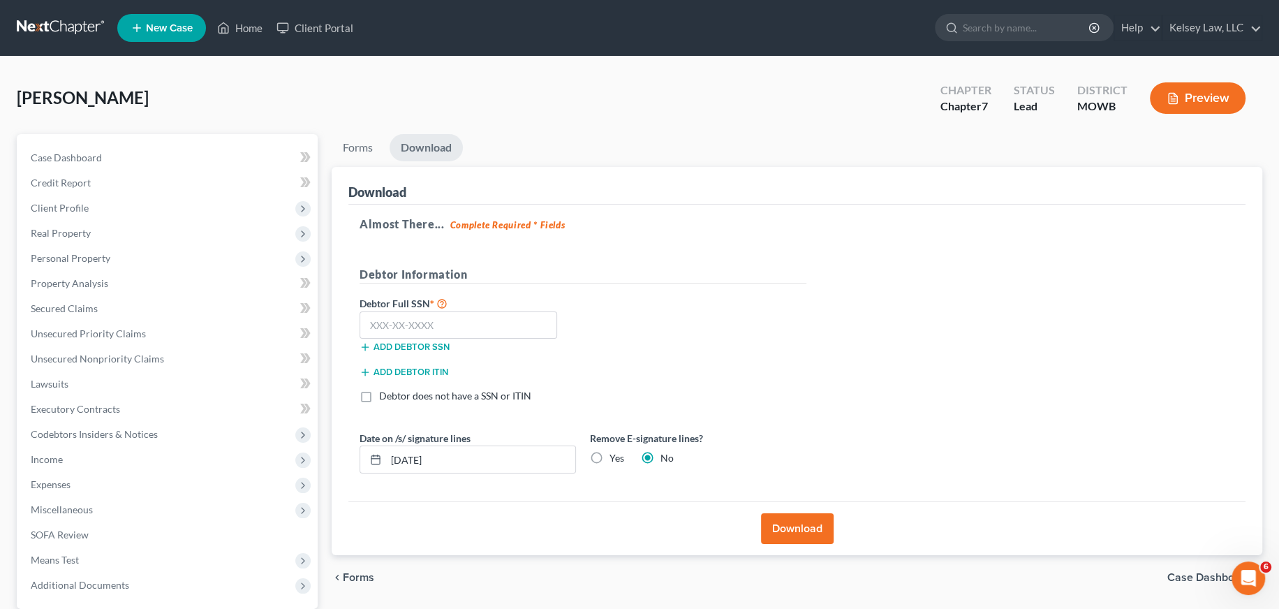
click at [790, 526] on button "Download" at bounding box center [797, 528] width 73 height 31
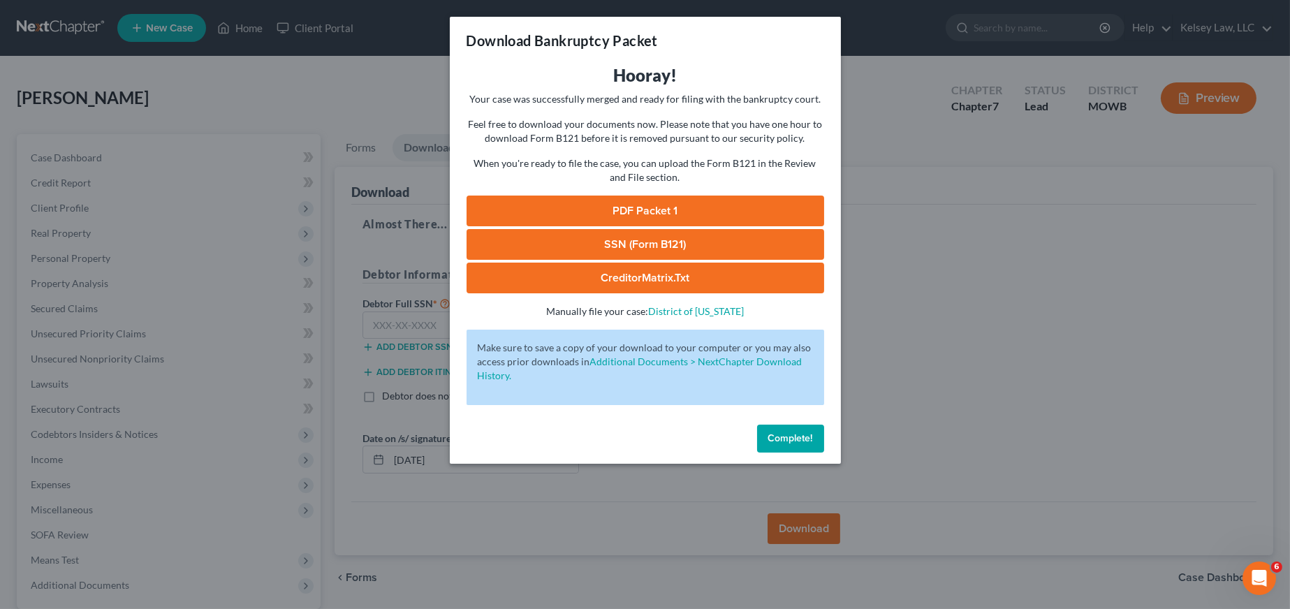
click at [640, 212] on link "PDF Packet 1" at bounding box center [645, 211] width 358 height 31
drag, startPoint x: 793, startPoint y: 443, endPoint x: 801, endPoint y: 440, distance: 9.1
click at [793, 443] on button "Complete!" at bounding box center [790, 439] width 67 height 28
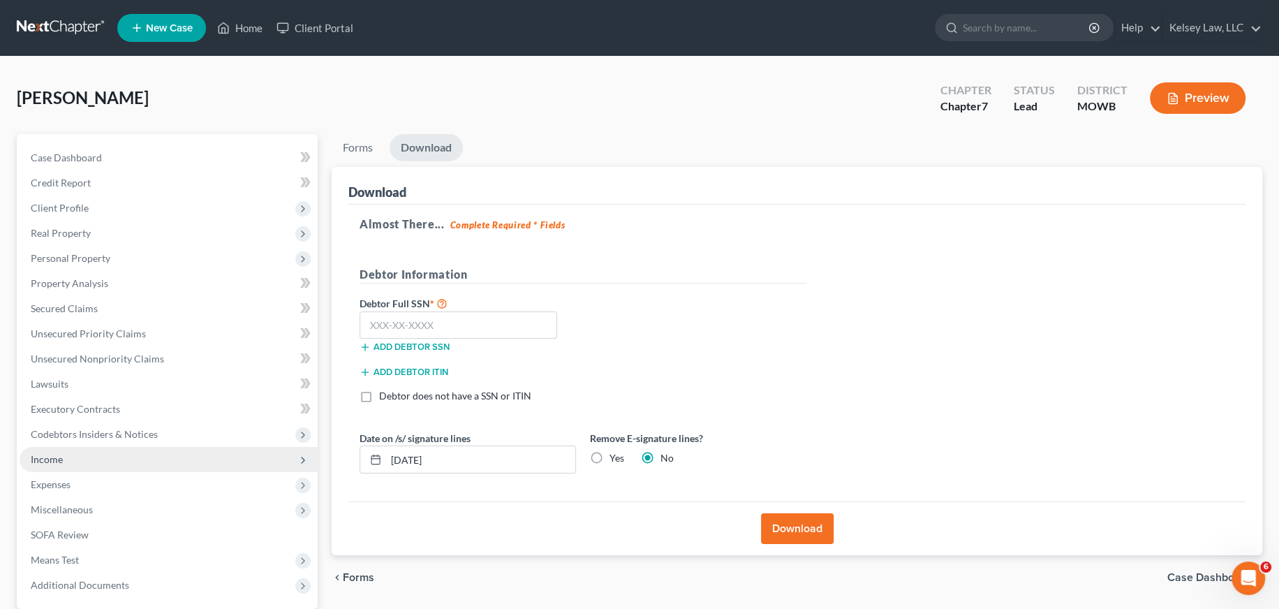
click at [82, 450] on span "Income" at bounding box center [169, 459] width 298 height 25
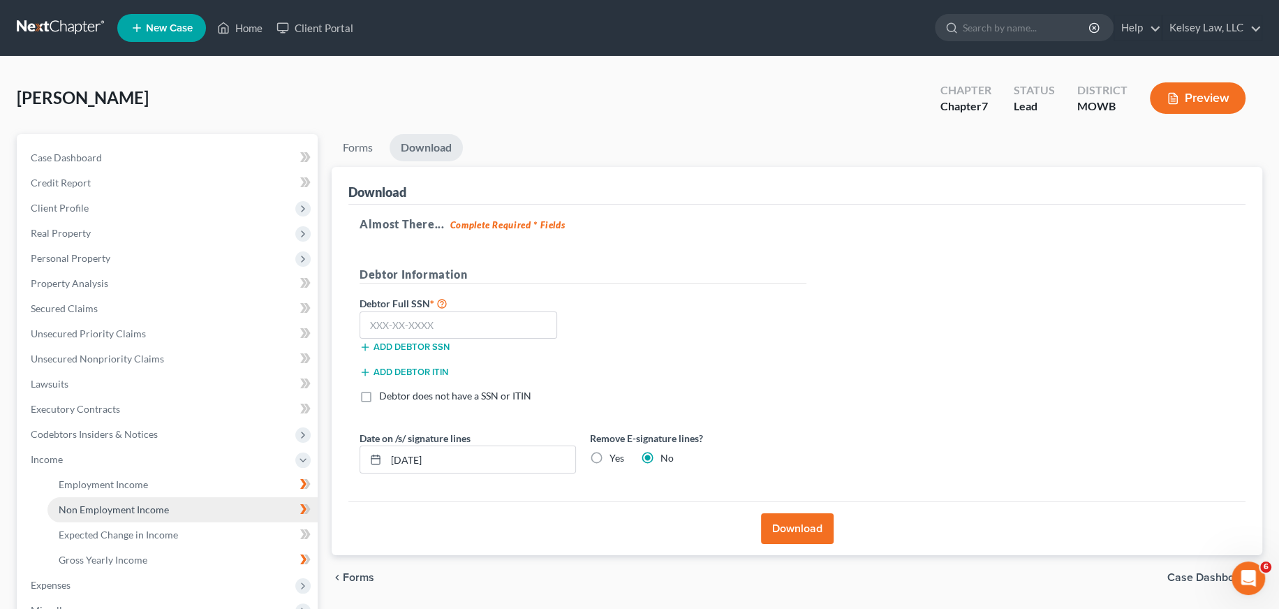
drag, startPoint x: 145, startPoint y: 502, endPoint x: 161, endPoint y: 499, distance: 16.4
click at [145, 503] on span "Non Employment Income" at bounding box center [114, 509] width 110 height 12
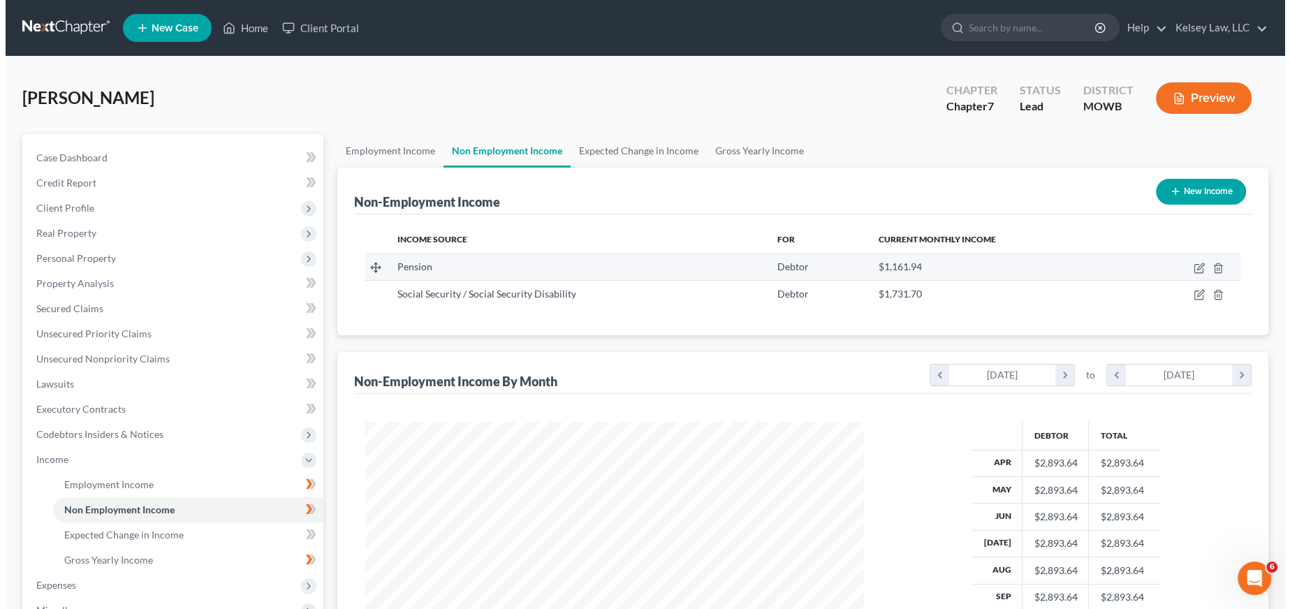
scroll to position [250, 527]
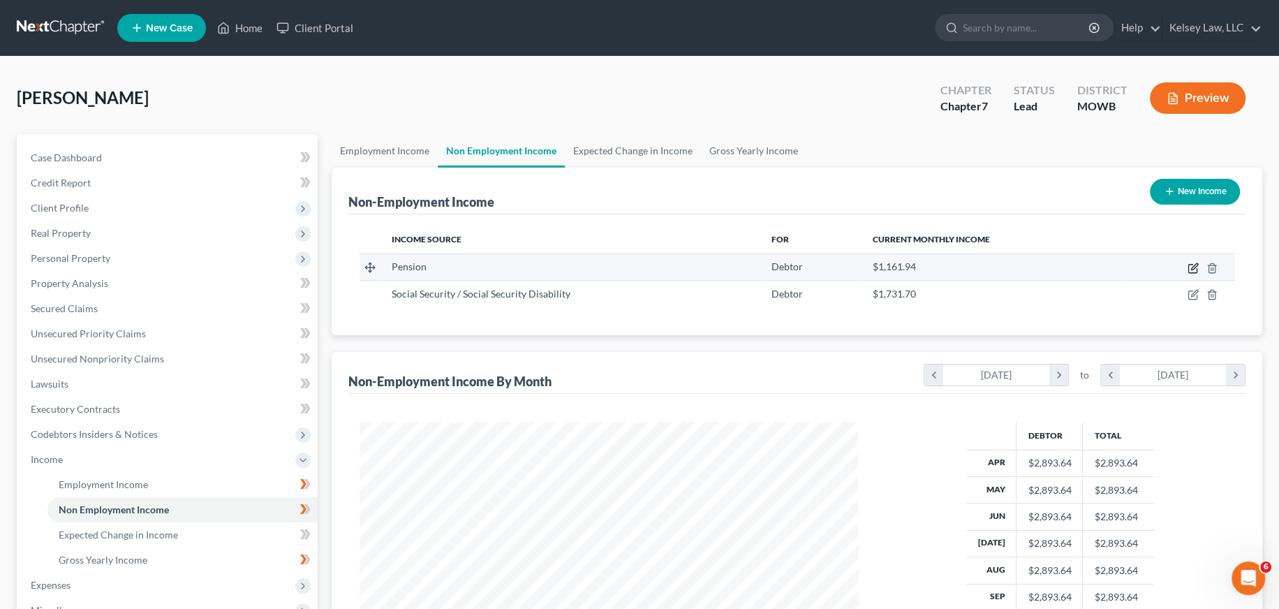
click at [1188, 266] on icon "button" at bounding box center [1193, 268] width 11 height 11
select select "2"
select select "0"
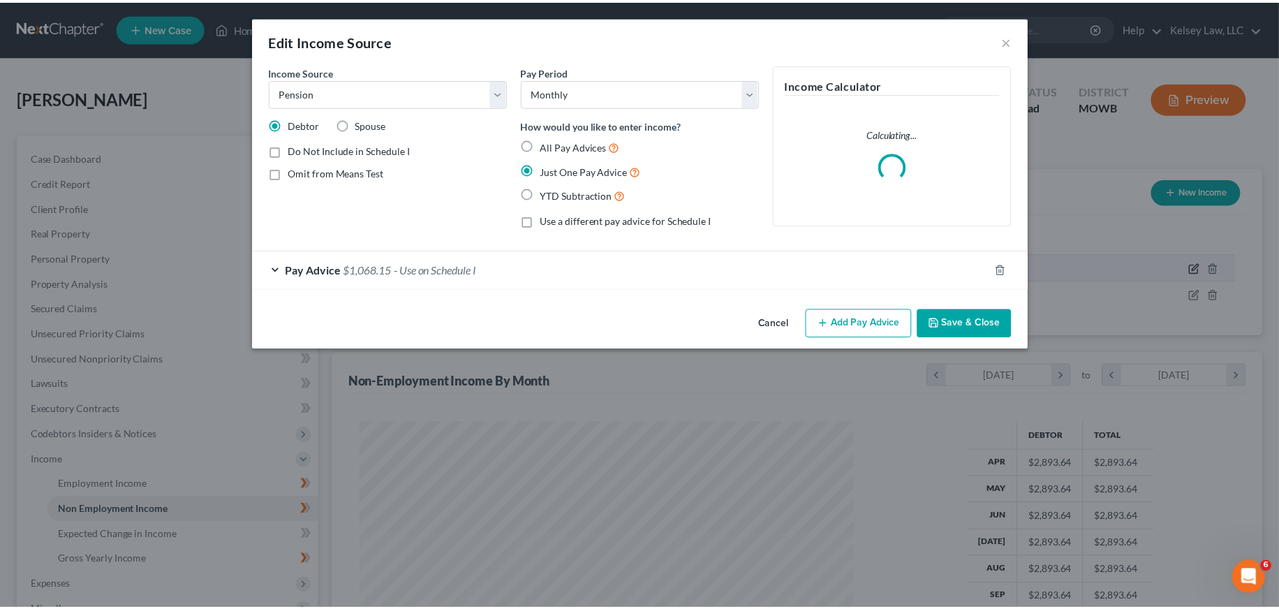
scroll to position [251, 531]
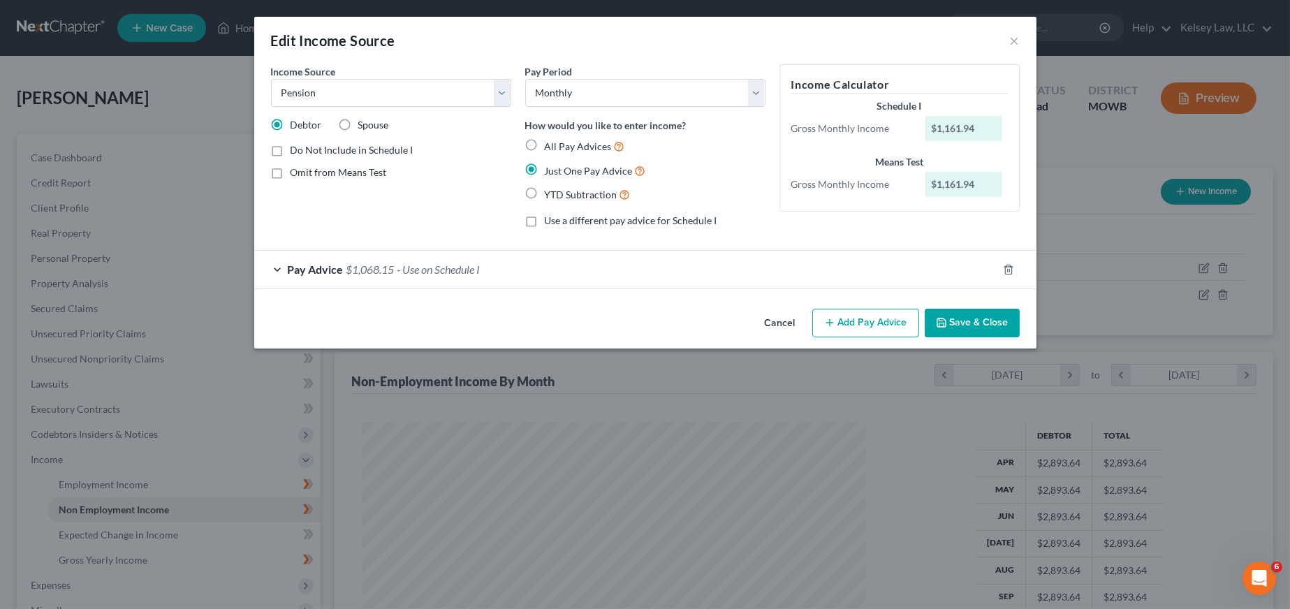
click at [353, 272] on span "$1,068.15" at bounding box center [370, 269] width 48 height 13
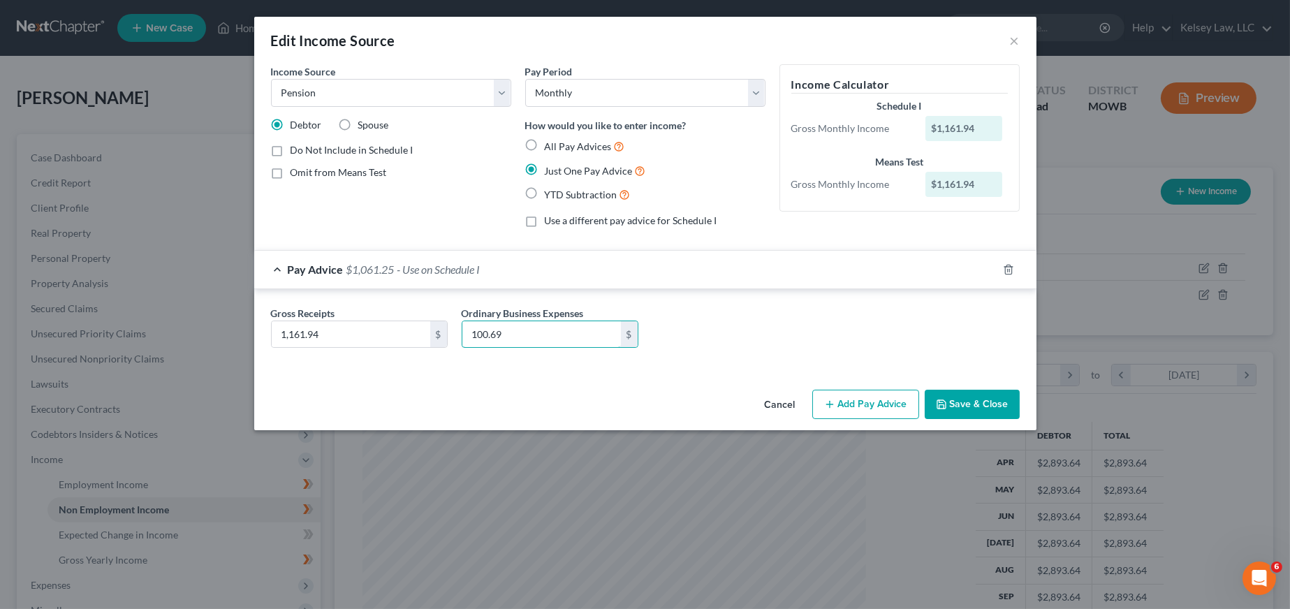
type input "100.69"
drag, startPoint x: 918, startPoint y: 322, endPoint x: 926, endPoint y: 328, distance: 9.5
click at [919, 323] on div "Gross Receipts 1,161.94 $ Ordinary Business Expenses 100.69 $" at bounding box center [645, 333] width 763 height 54
click at [978, 400] on button "Save & Close" at bounding box center [972, 404] width 95 height 29
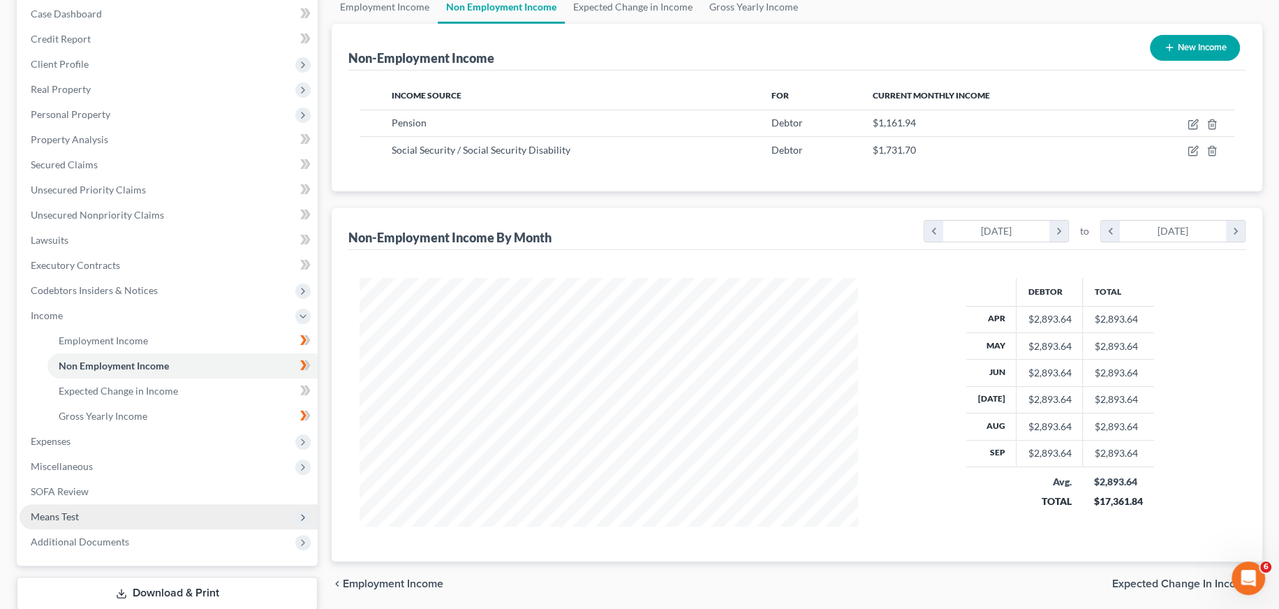
scroll to position [186, 0]
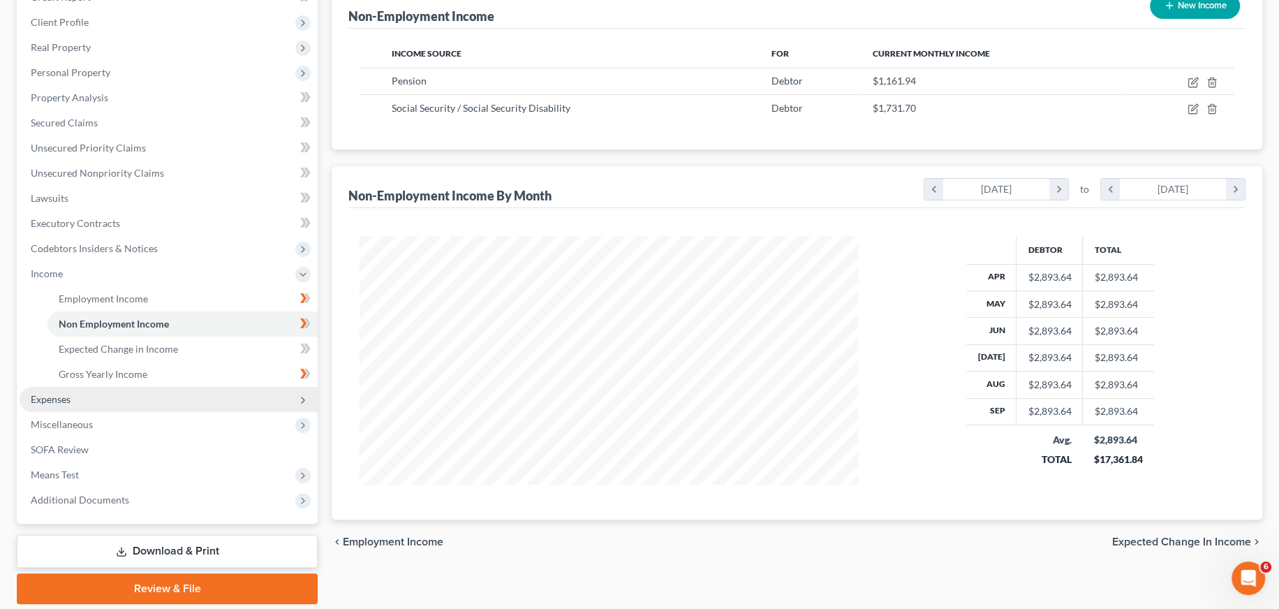
click at [34, 390] on span "Expenses" at bounding box center [169, 399] width 298 height 25
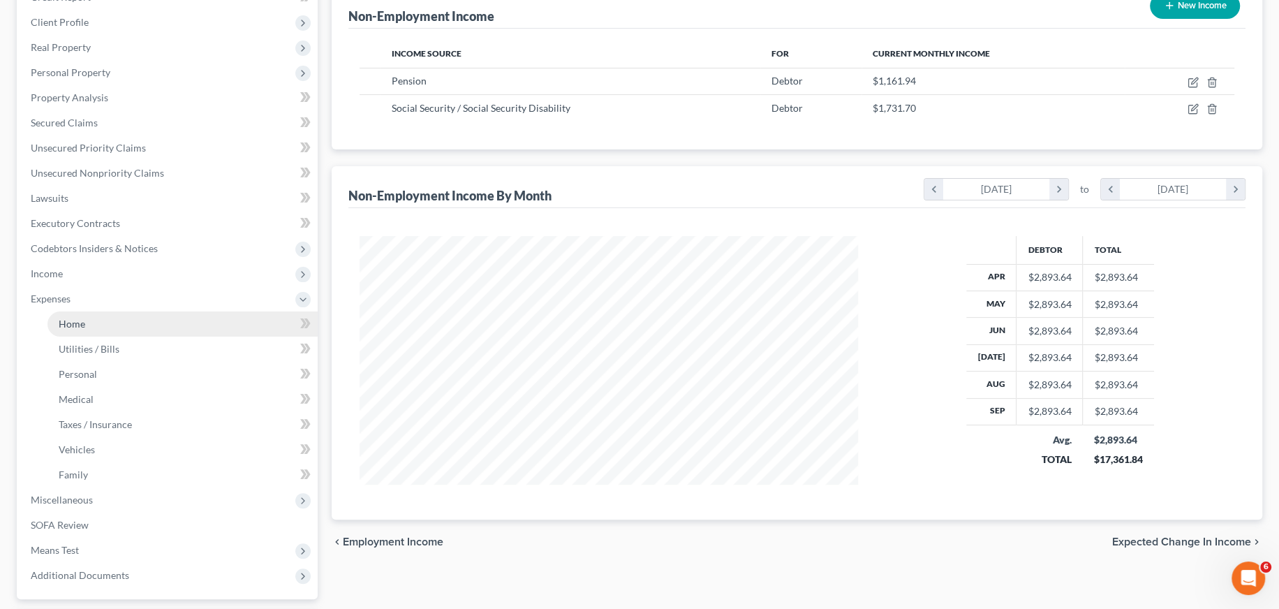
click at [120, 325] on link "Home" at bounding box center [182, 323] width 270 height 25
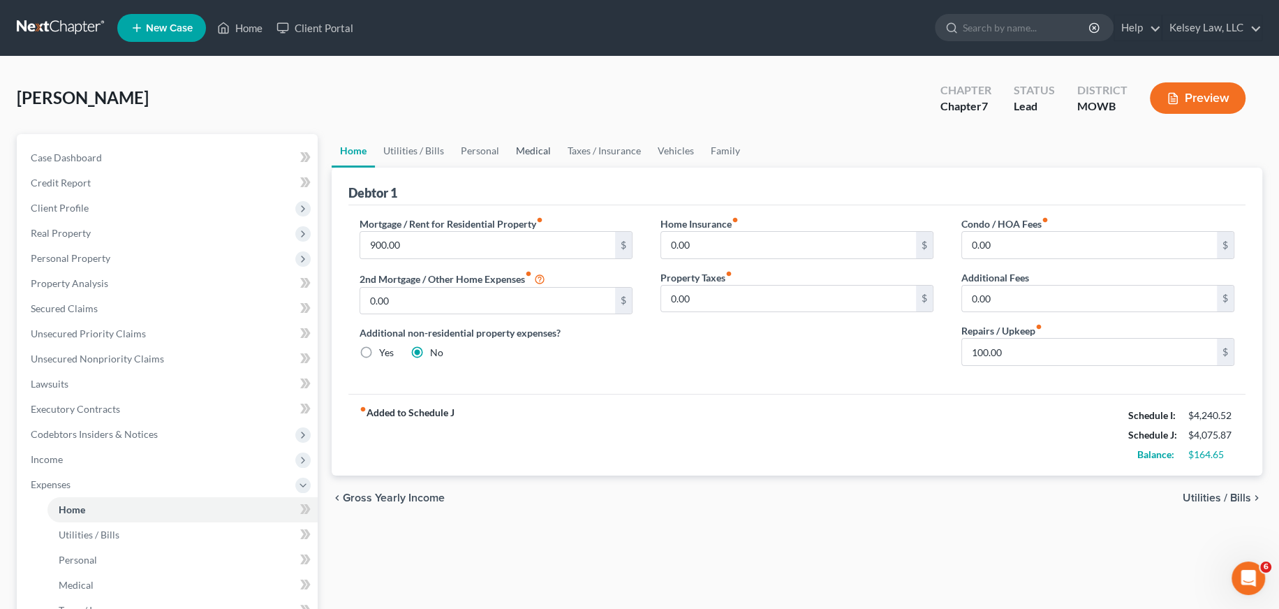
click at [540, 145] on link "Medical" at bounding box center [534, 151] width 52 height 34
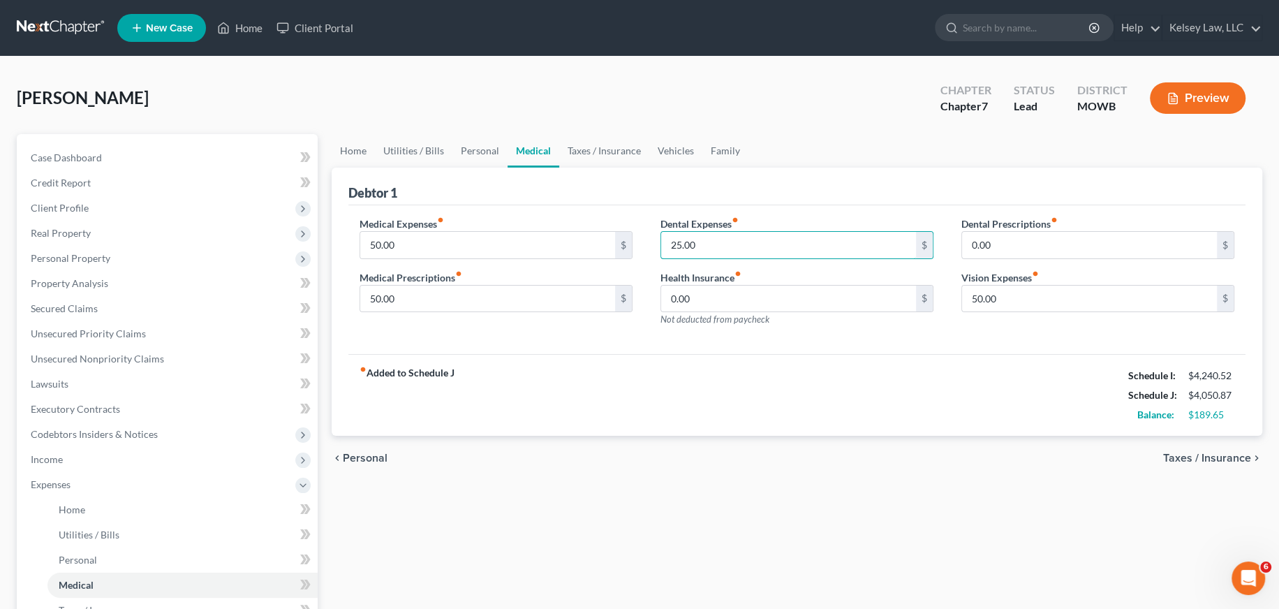
type input "25.00"
click at [803, 415] on div "fiber_manual_record Added to Schedule J Schedule I: $4,240.52 Schedule J: $4,05…" at bounding box center [796, 395] width 897 height 82
click at [1010, 307] on input "50.00" at bounding box center [1089, 299] width 255 height 27
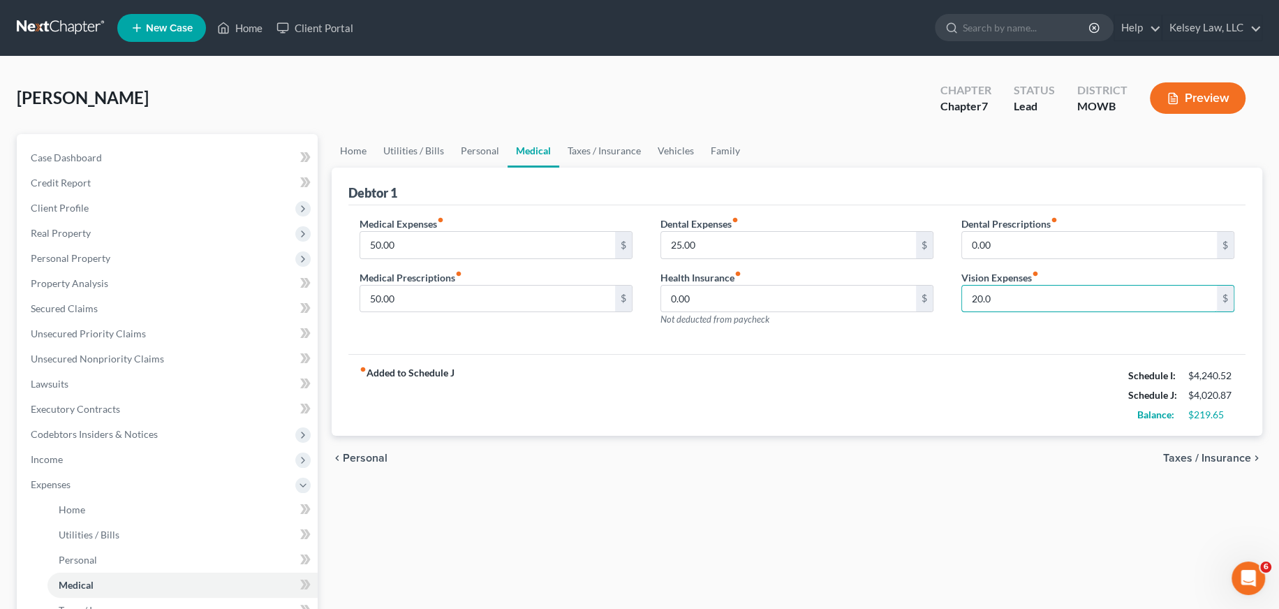
type input "20.0"
click at [998, 344] on div "Medical Expenses fiber_manual_record 50.00 $ Medical Prescriptions fiber_manual…" at bounding box center [796, 279] width 897 height 149
click at [501, 294] on input "50.00" at bounding box center [487, 299] width 255 height 27
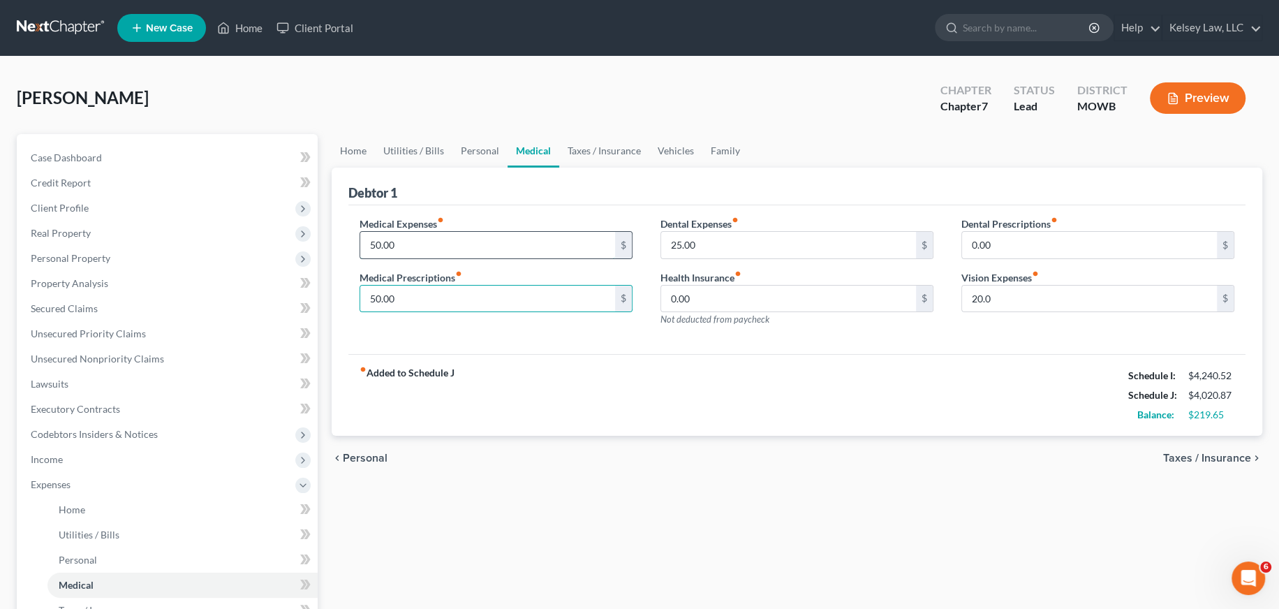
click at [481, 235] on input "50.00" at bounding box center [487, 245] width 255 height 27
click at [484, 325] on div "Medical Expenses fiber_manual_record 250.00 $ Medical Prescriptions fiber_manua…" at bounding box center [496, 277] width 301 height 122
click at [477, 304] on input "50.00" at bounding box center [487, 299] width 255 height 27
click at [494, 334] on div "Medical Expenses fiber_manual_record 250.00 $ Medical Prescriptions fiber_manua…" at bounding box center [496, 277] width 301 height 122
click at [529, 237] on input "250.00" at bounding box center [487, 245] width 255 height 27
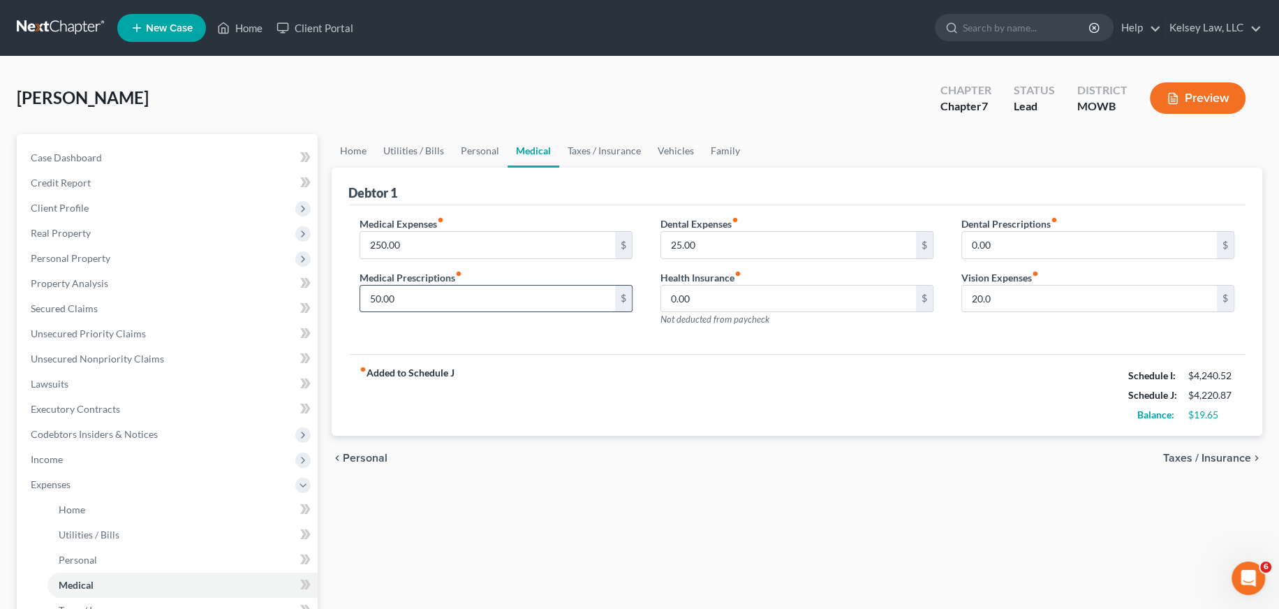
click at [509, 306] on input "50.00" at bounding box center [487, 299] width 255 height 27
click at [422, 242] on input "250.00" at bounding box center [487, 245] width 255 height 27
type input "1.0"
click at [425, 300] on input "50.00" at bounding box center [487, 299] width 255 height 27
type input "1.0"
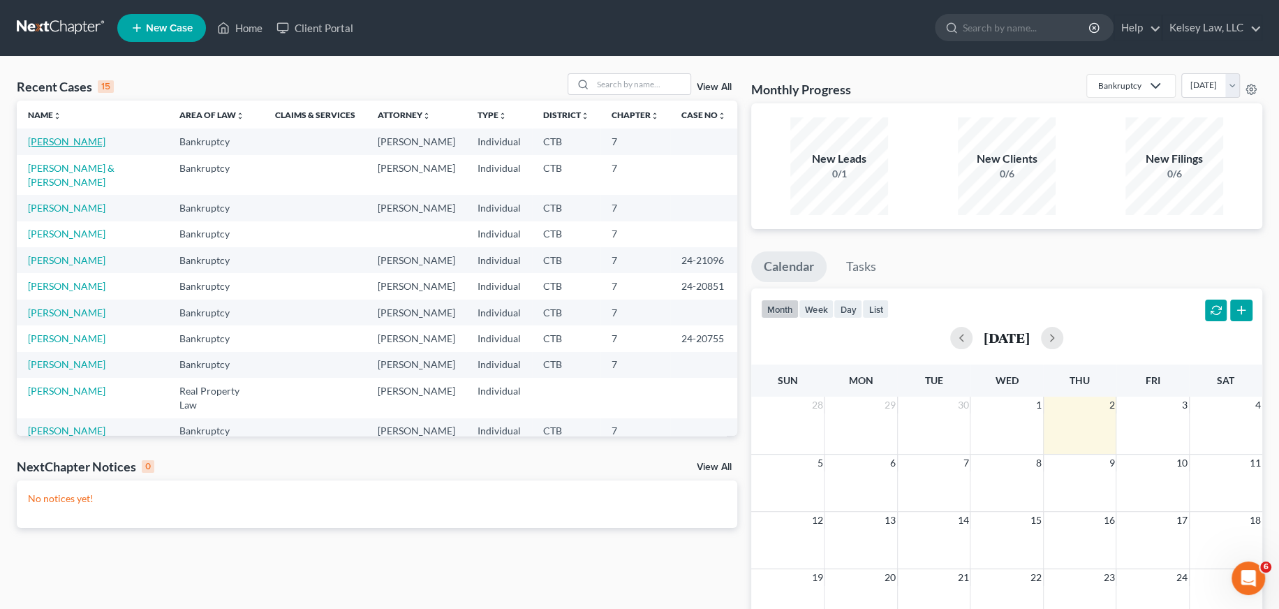
click at [42, 138] on link "[PERSON_NAME]" at bounding box center [67, 141] width 78 height 12
select select "4"
select select "6"
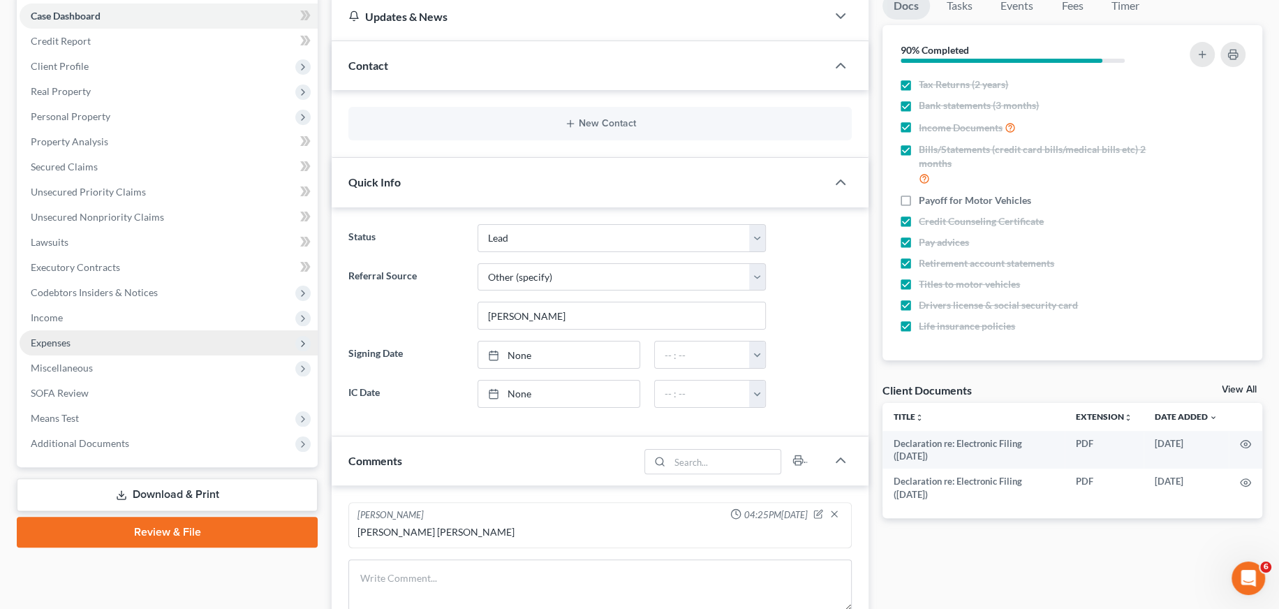
scroll to position [279, 0]
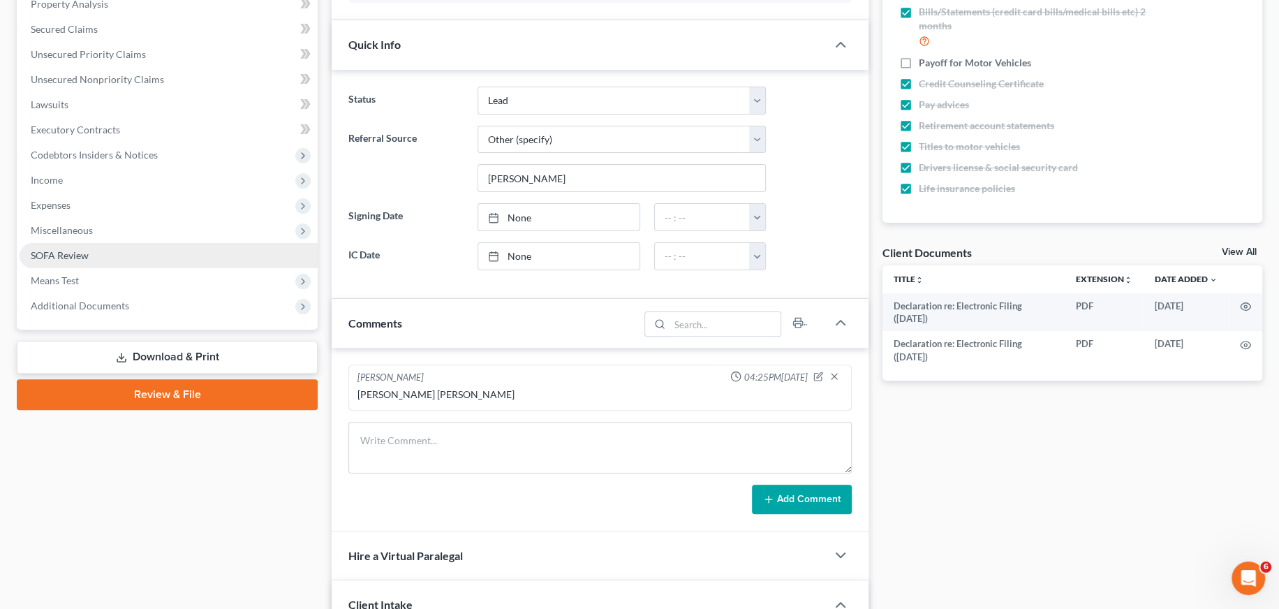
click at [189, 260] on link "SOFA Review" at bounding box center [169, 255] width 298 height 25
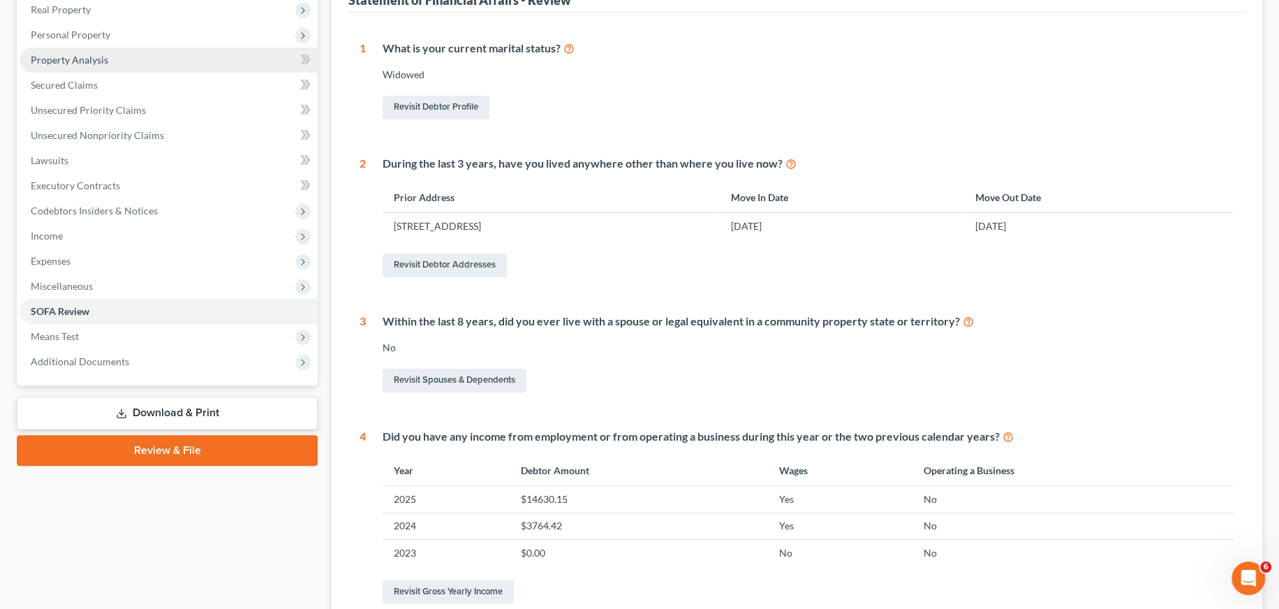
scroll to position [279, 0]
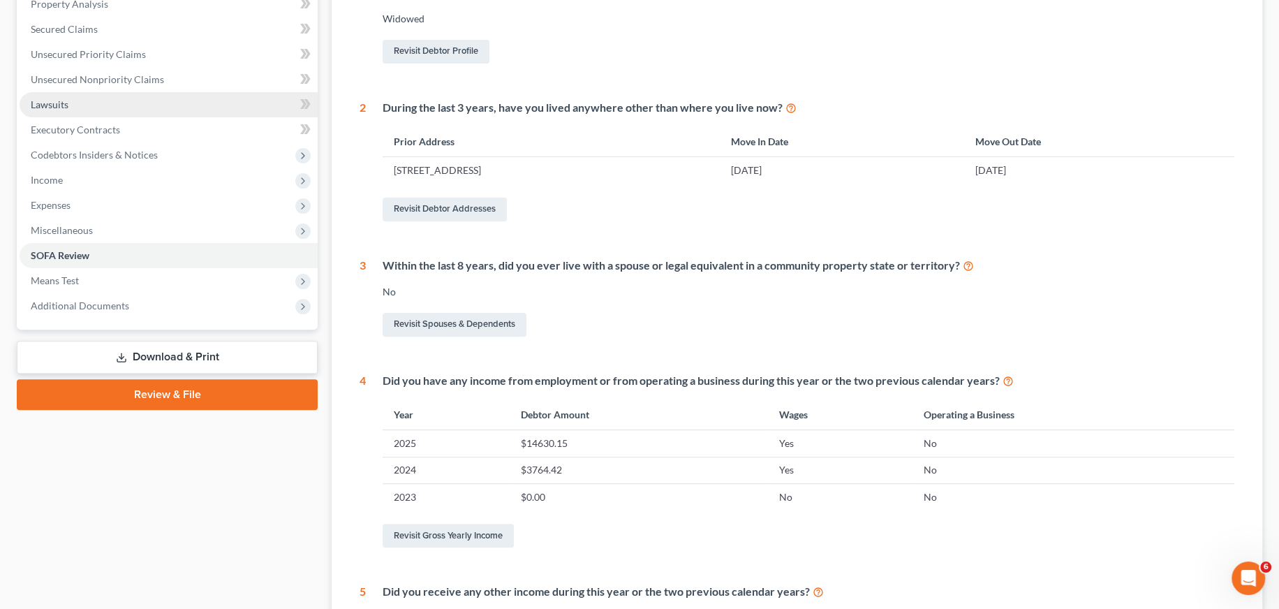
click at [102, 112] on link "Lawsuits" at bounding box center [169, 104] width 298 height 25
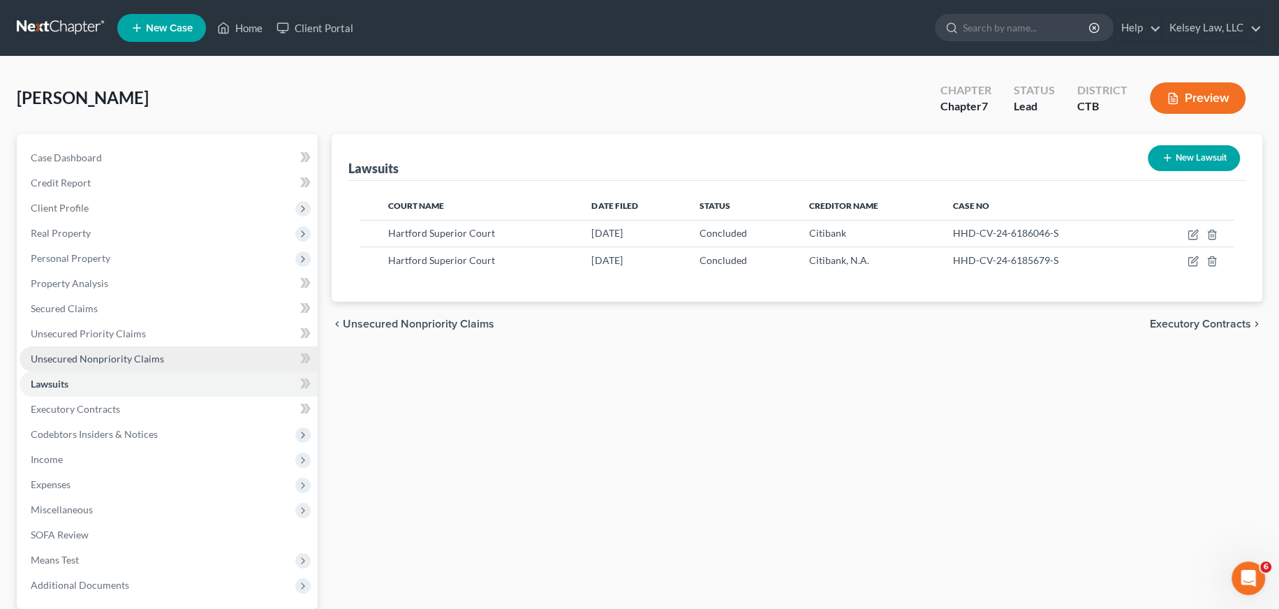
click at [101, 353] on span "Unsecured Nonpriority Claims" at bounding box center [97, 359] width 133 height 12
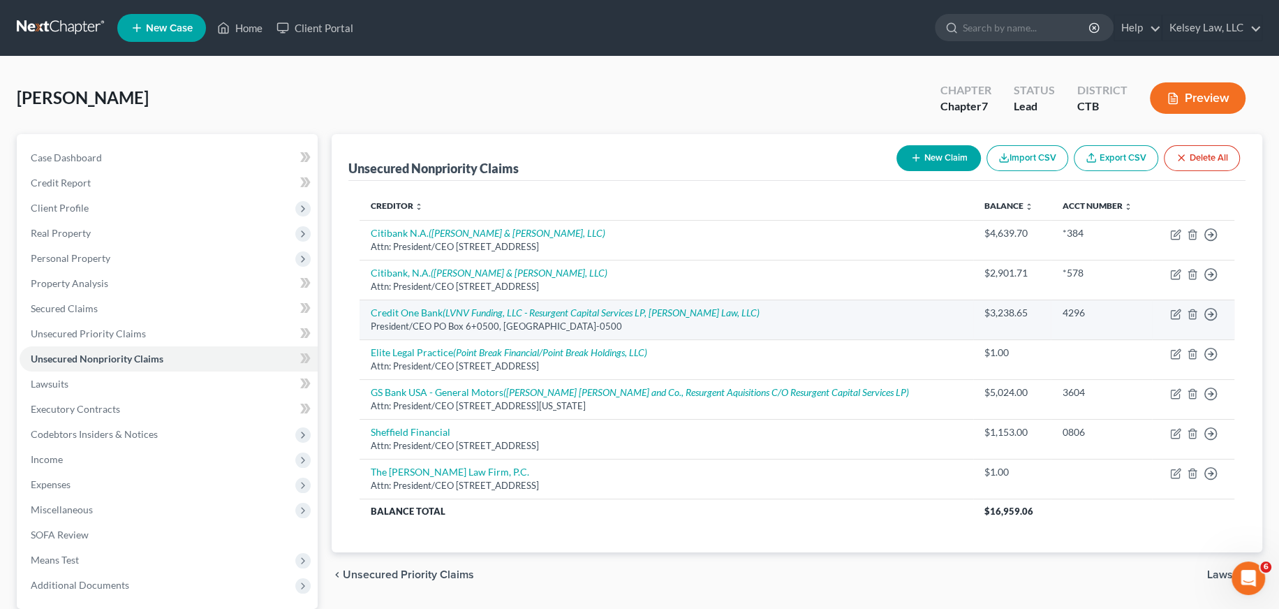
click at [857, 317] on td "Credit One Bank (LVNV Funding, LLC - Resurgent Capital Services LP, [PERSON_NAM…" at bounding box center [667, 320] width 614 height 40
click at [1174, 314] on icon "button" at bounding box center [1177, 312] width 6 height 6
select select "4"
select select "2"
select select "0"
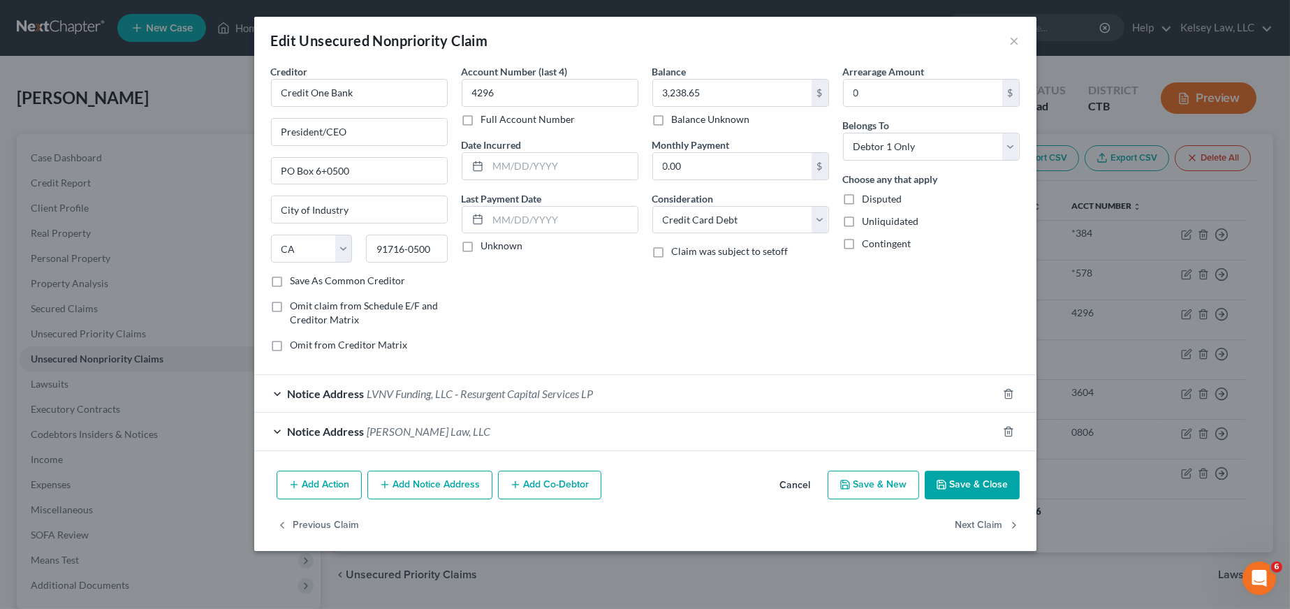
click at [441, 488] on button "Add Notice Address" at bounding box center [429, 485] width 125 height 29
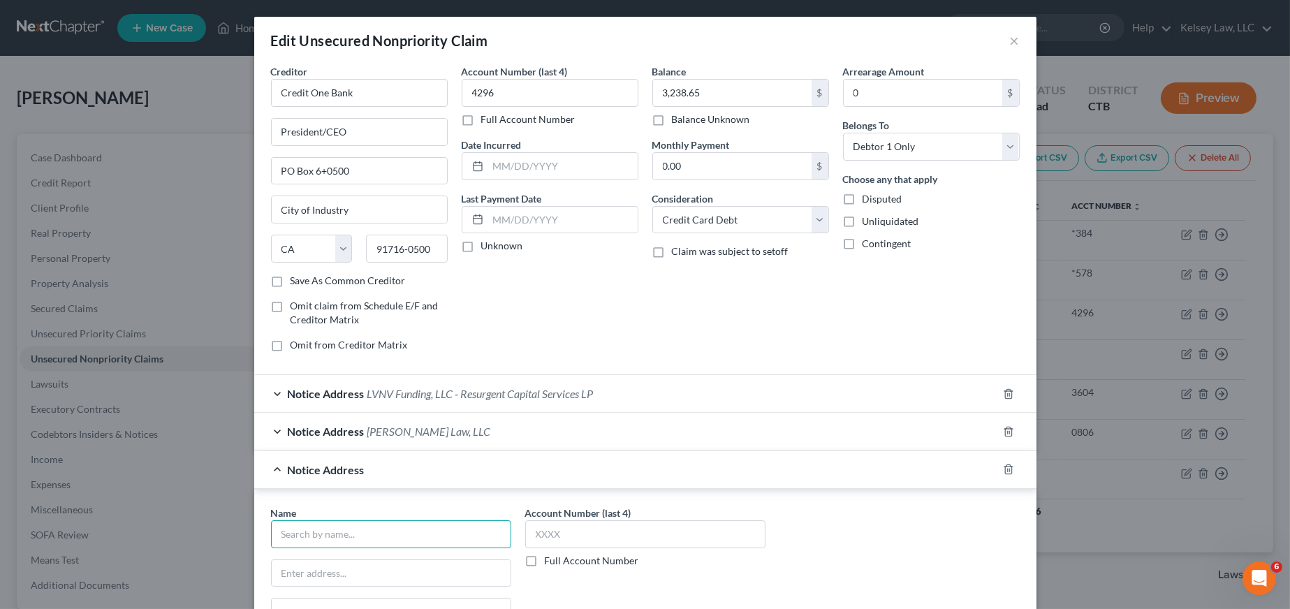
click at [385, 529] on input "text" at bounding box center [391, 534] width 240 height 28
type input "Resurgent Capital Services"
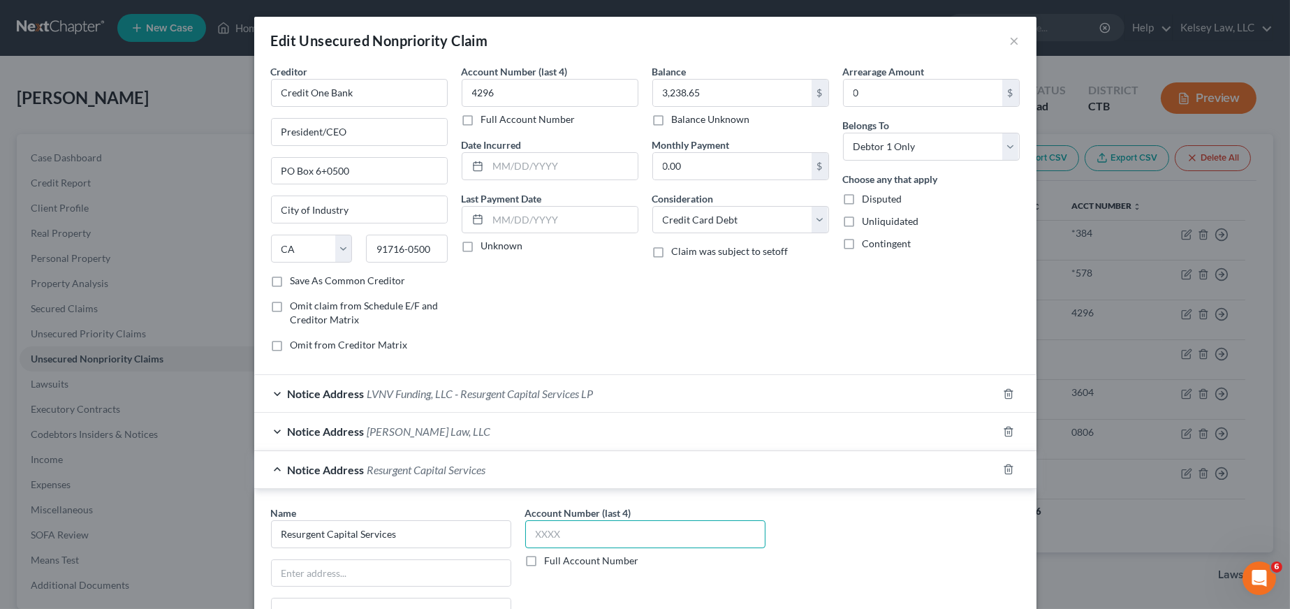
click at [533, 538] on input "text" at bounding box center [645, 534] width 240 height 28
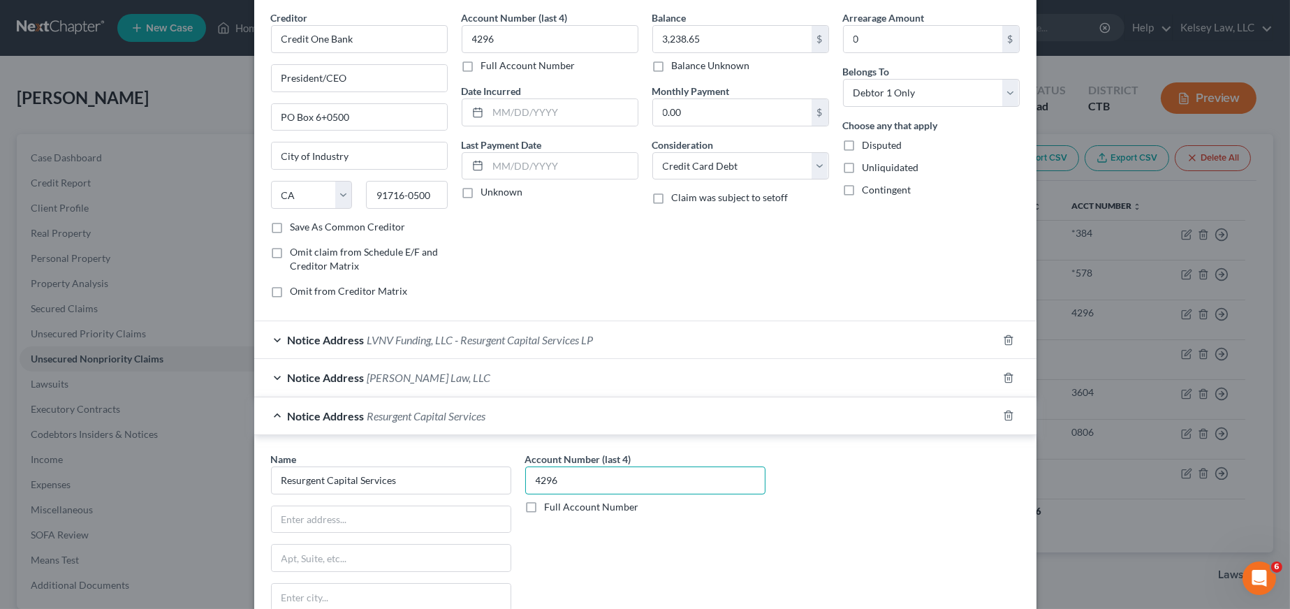
scroll to position [93, 0]
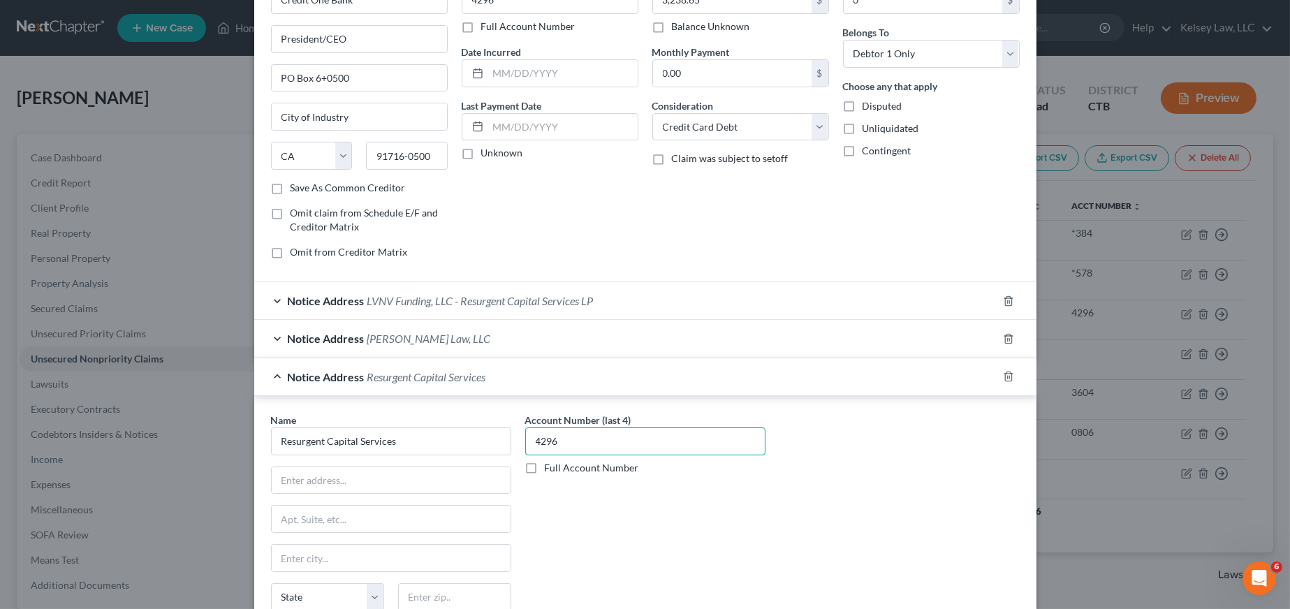
type input "4296"
click at [569, 304] on span "LVNV Funding, LLC - Resurgent Capital Services LP" at bounding box center [480, 300] width 226 height 13
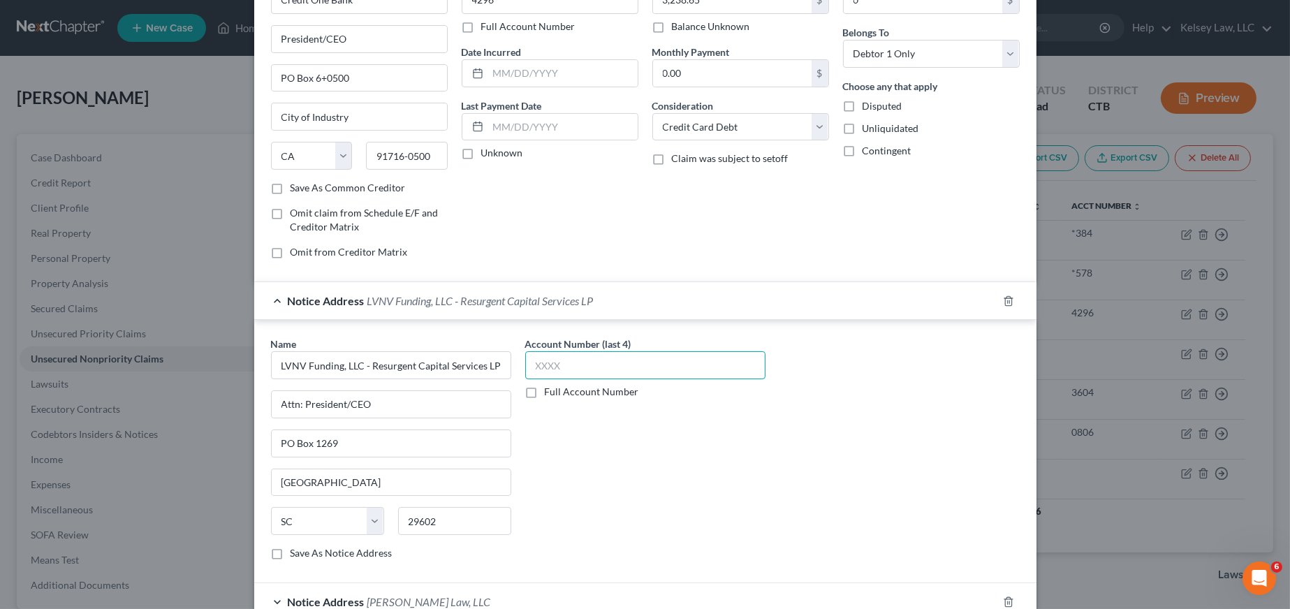
click at [596, 360] on input "text" at bounding box center [645, 365] width 240 height 28
type input "4296"
click at [679, 459] on div "Account Number (last 4) 4296 Full Account Number" at bounding box center [645, 454] width 254 height 235
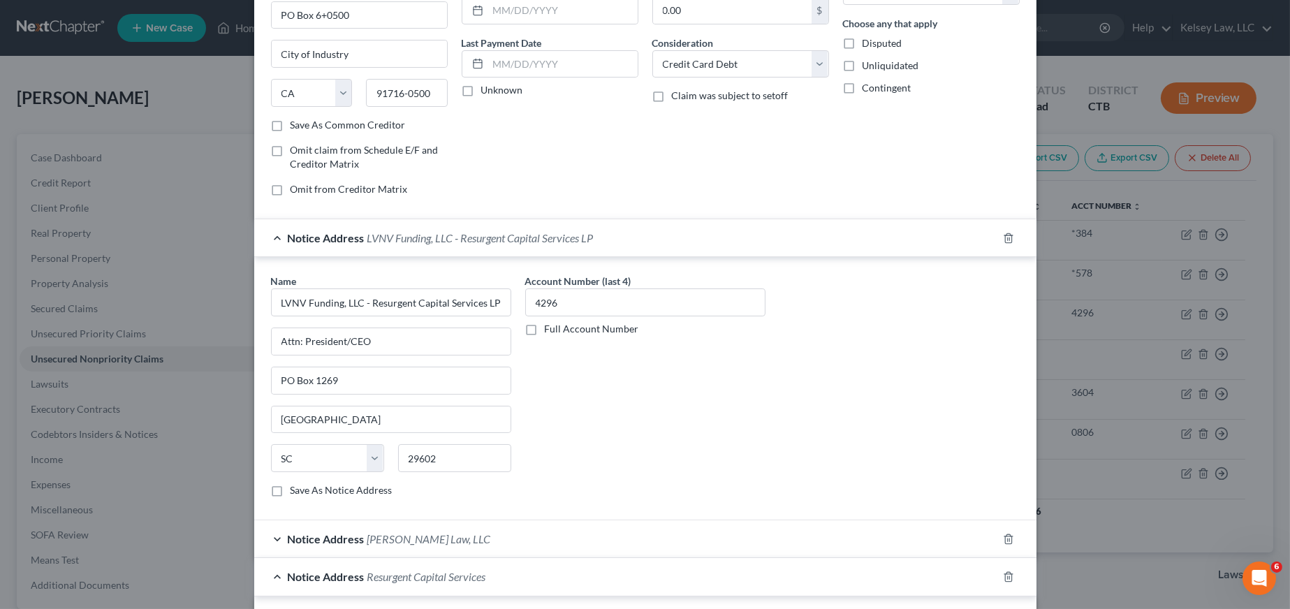
scroll to position [186, 0]
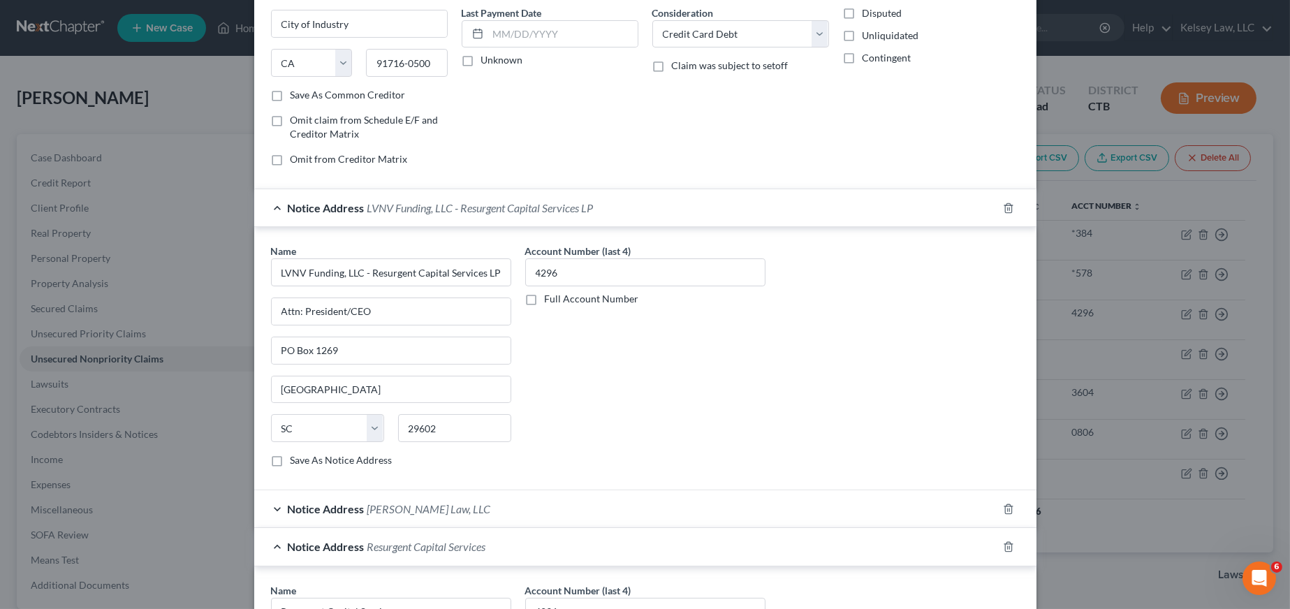
click at [848, 404] on div "Name * LVNV Funding, LLC - Resurgent Capital Services LP Attn: President/CEO PO…" at bounding box center [645, 361] width 763 height 235
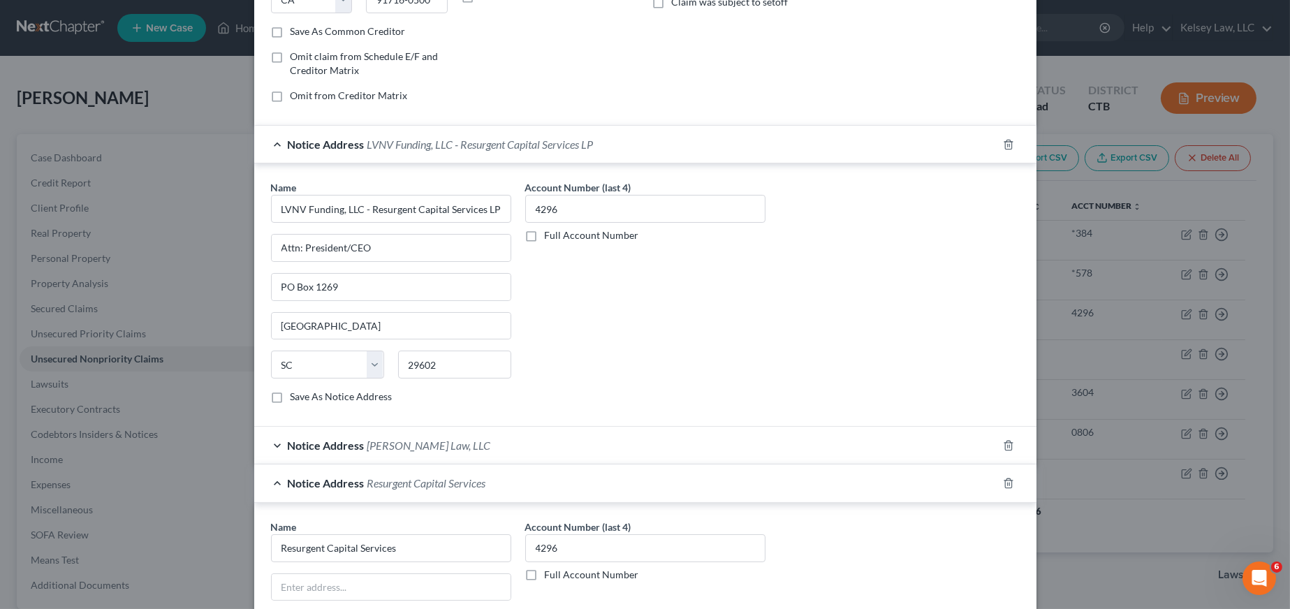
scroll to position [372, 0]
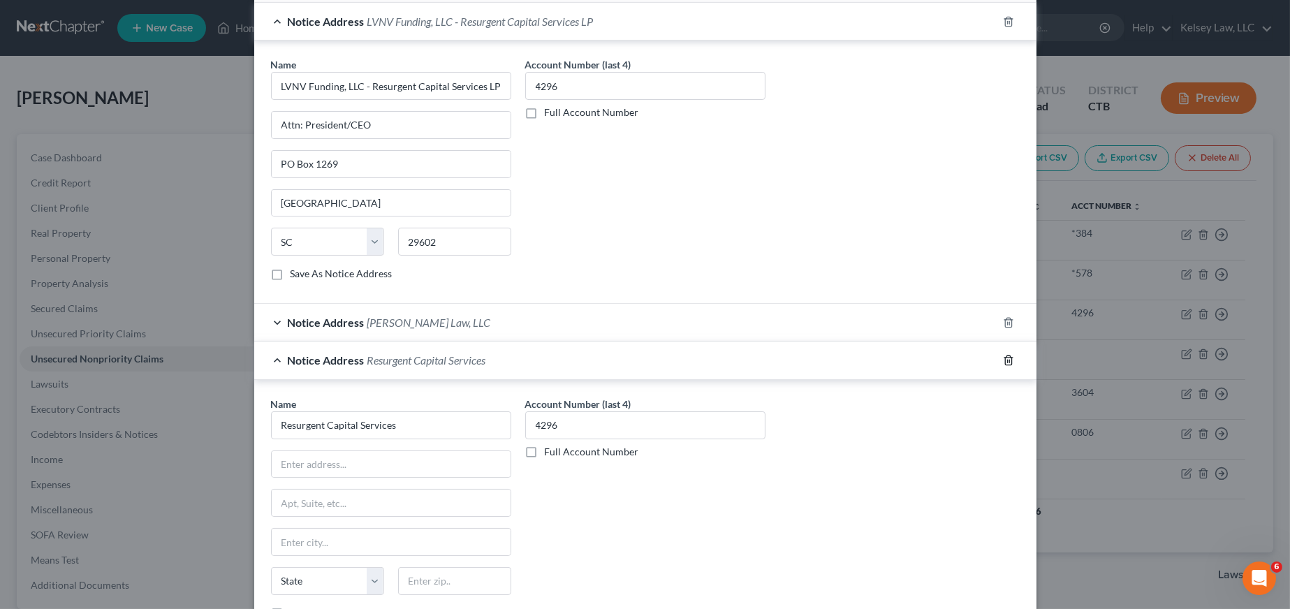
click at [1003, 358] on icon "button" at bounding box center [1008, 360] width 11 height 11
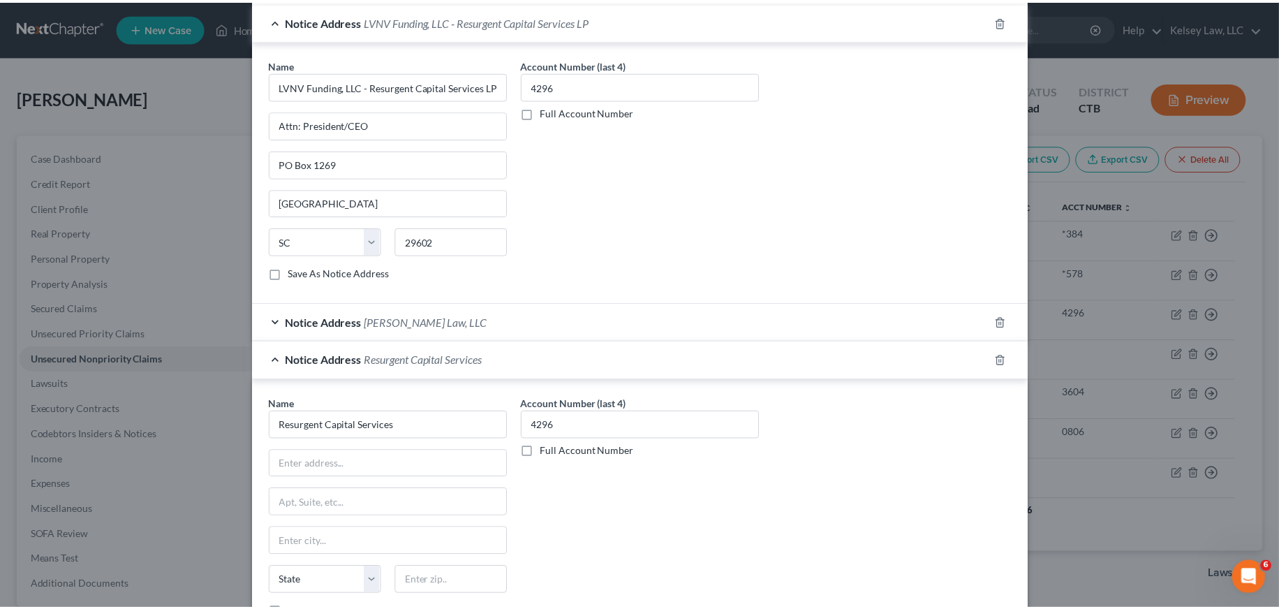
scroll to position [221, 0]
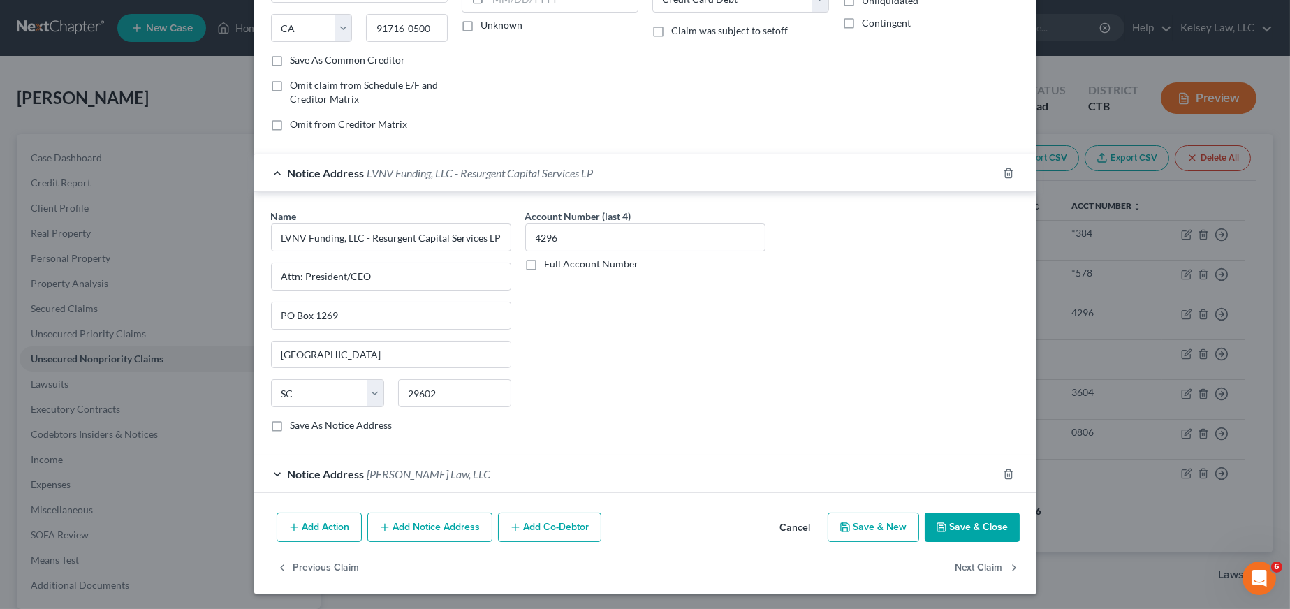
click at [961, 523] on button "Save & Close" at bounding box center [972, 527] width 95 height 29
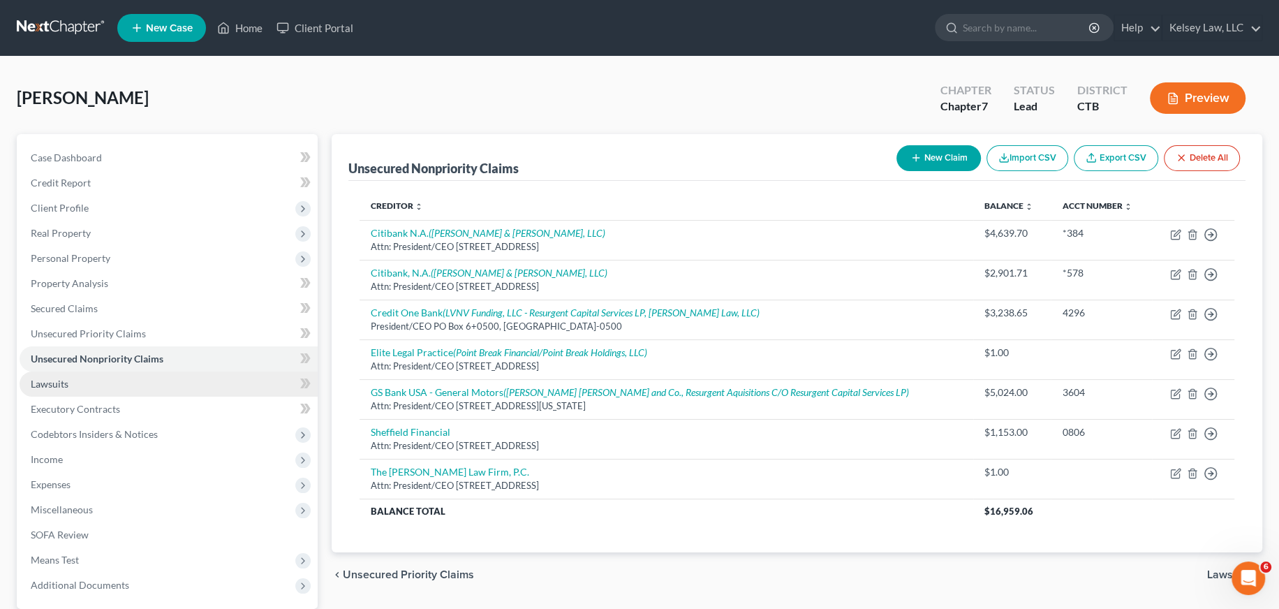
click at [38, 380] on span "Lawsuits" at bounding box center [50, 384] width 38 height 12
